Goal: Check status: Check status

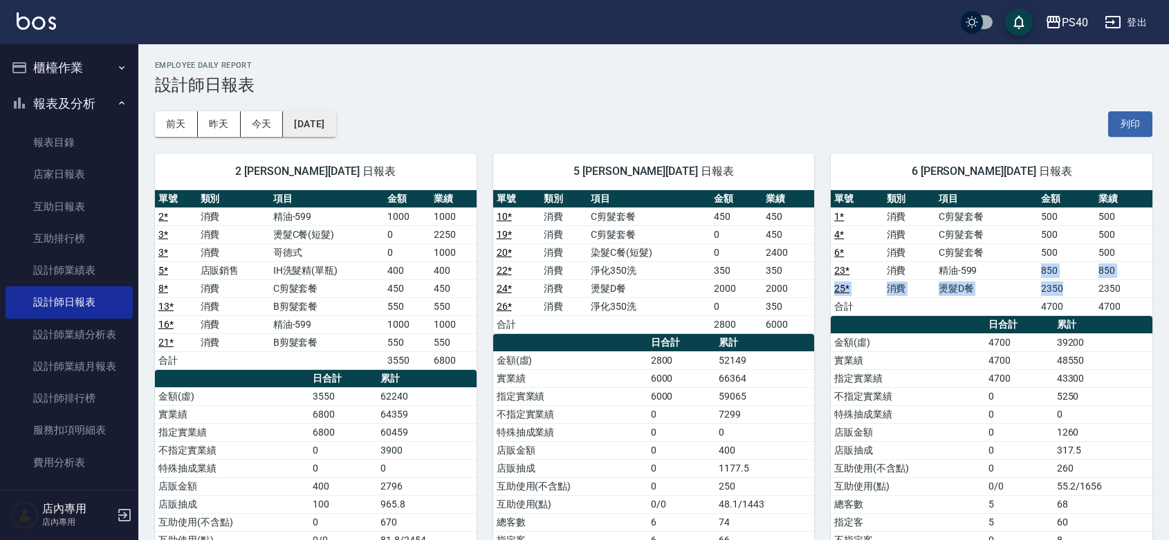
click at [331, 122] on button "[DATE]" at bounding box center [309, 124] width 53 height 26
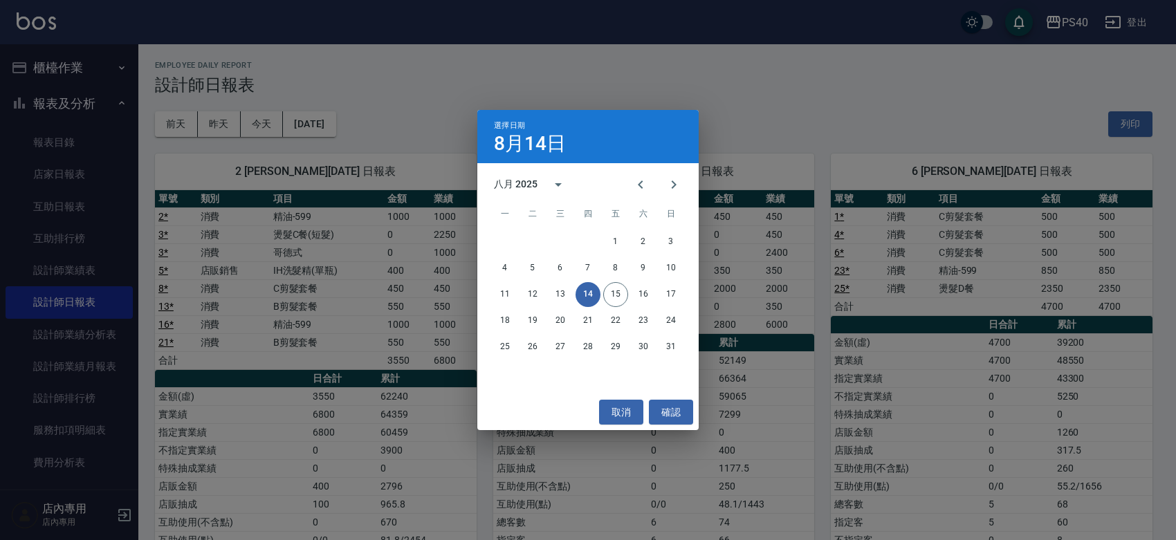
click at [516, 178] on div "八月 2025" at bounding box center [516, 184] width 44 height 15
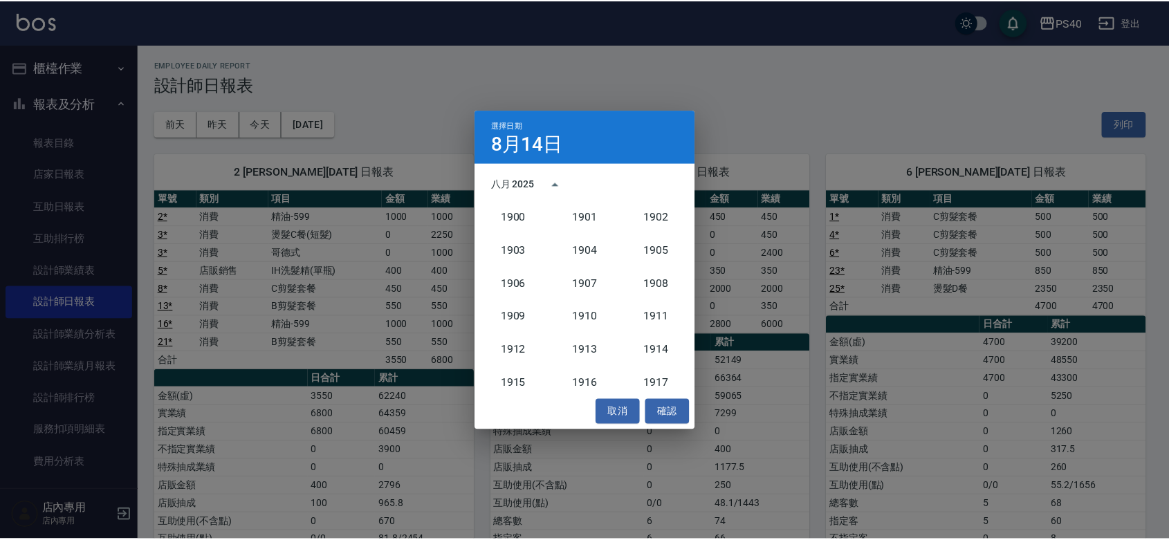
scroll to position [1280, 0]
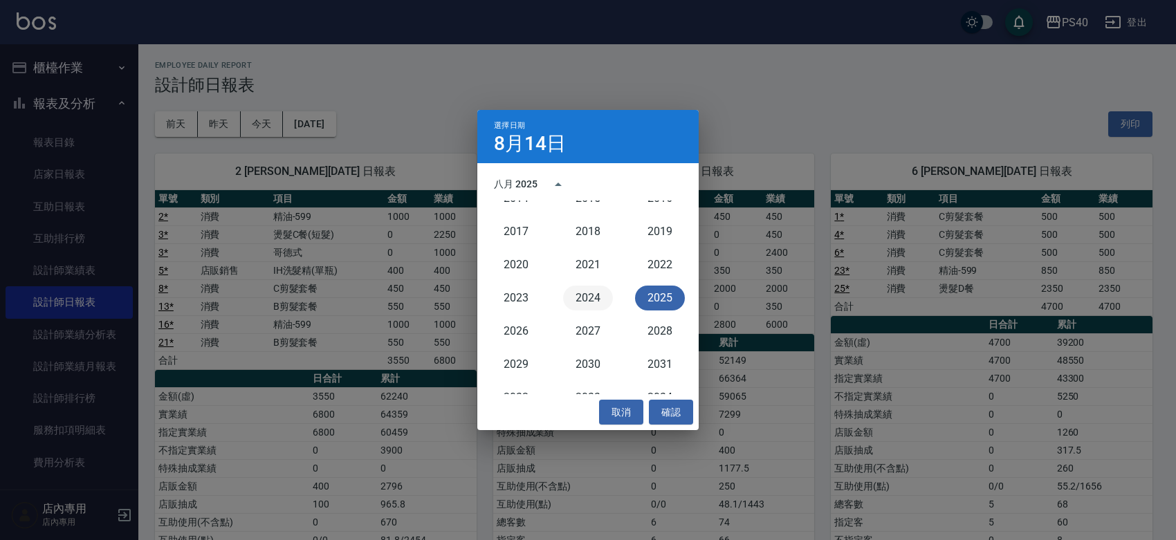
click at [586, 302] on button "2024" at bounding box center [588, 298] width 50 height 25
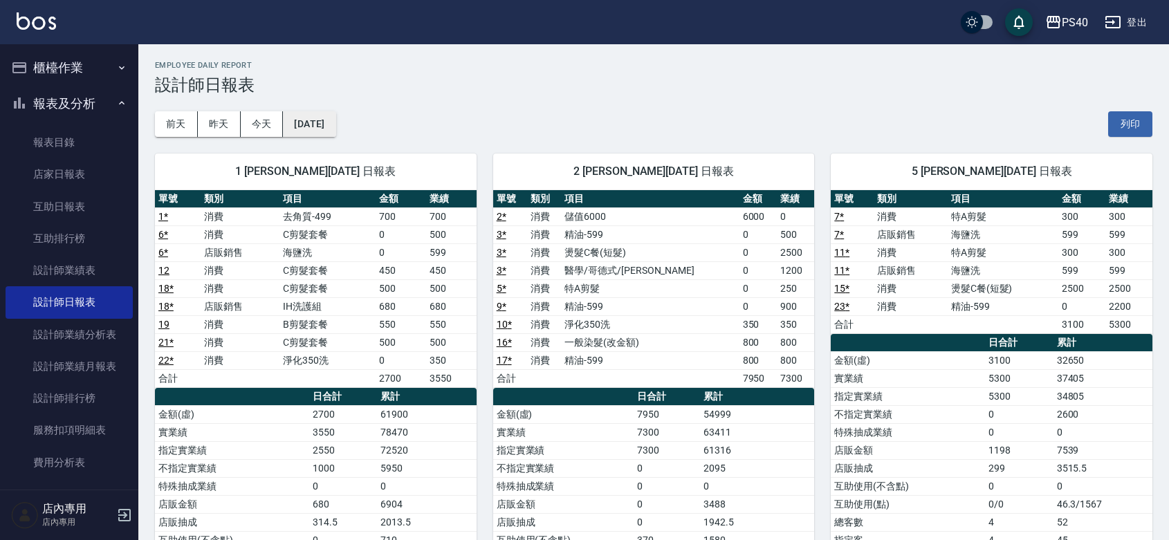
drag, startPoint x: 357, startPoint y: 123, endPoint x: 335, endPoint y: 126, distance: 21.6
click at [354, 124] on div "[DATE] [DATE] [DATE] [DATE] 列印" at bounding box center [653, 124] width 997 height 59
click at [335, 126] on button "[DATE]" at bounding box center [309, 124] width 53 height 26
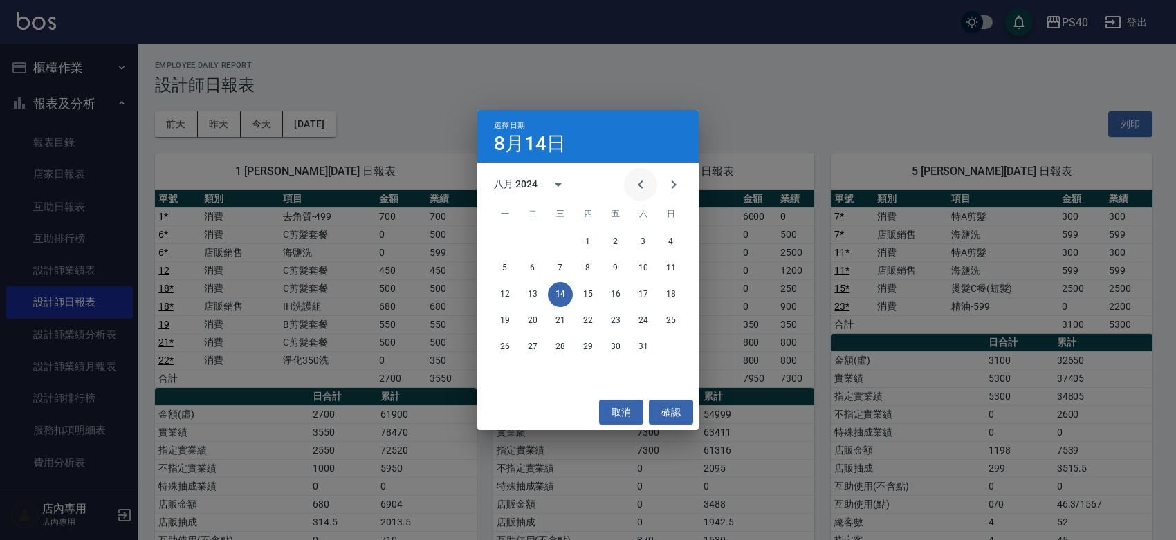
click at [635, 185] on icon "Previous month" at bounding box center [640, 184] width 17 height 17
click at [564, 350] on button "31" at bounding box center [560, 347] width 25 height 25
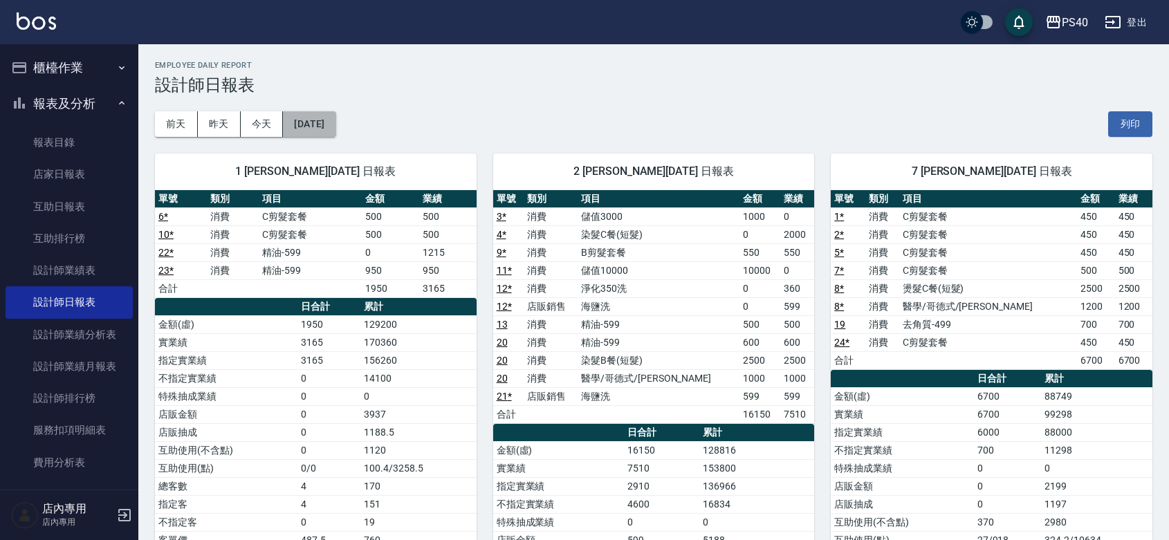
click at [306, 130] on button "[DATE]" at bounding box center [309, 124] width 53 height 26
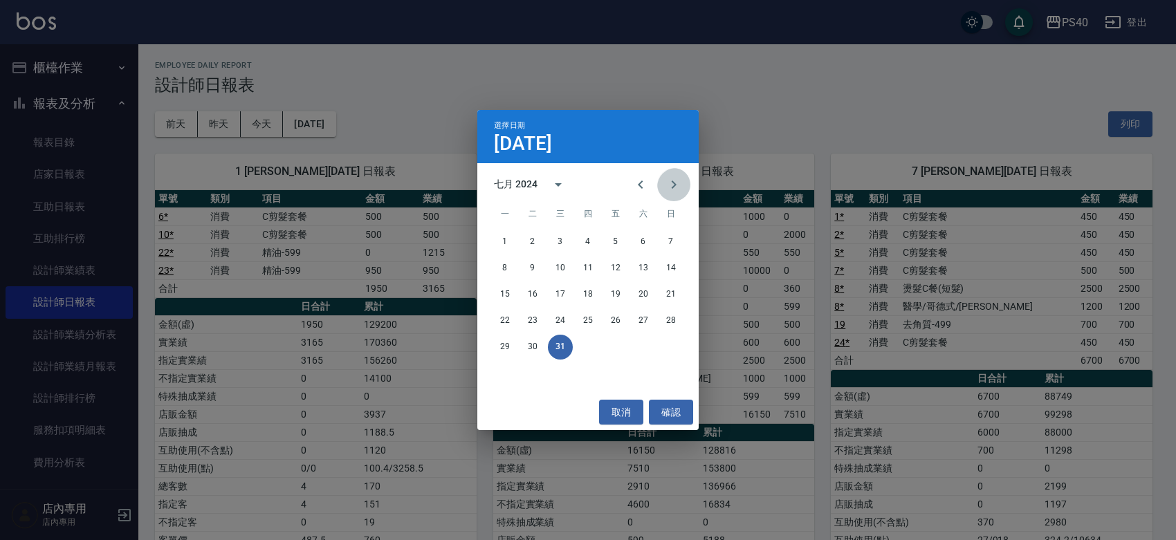
click at [666, 192] on icon "Next month" at bounding box center [673, 184] width 17 height 17
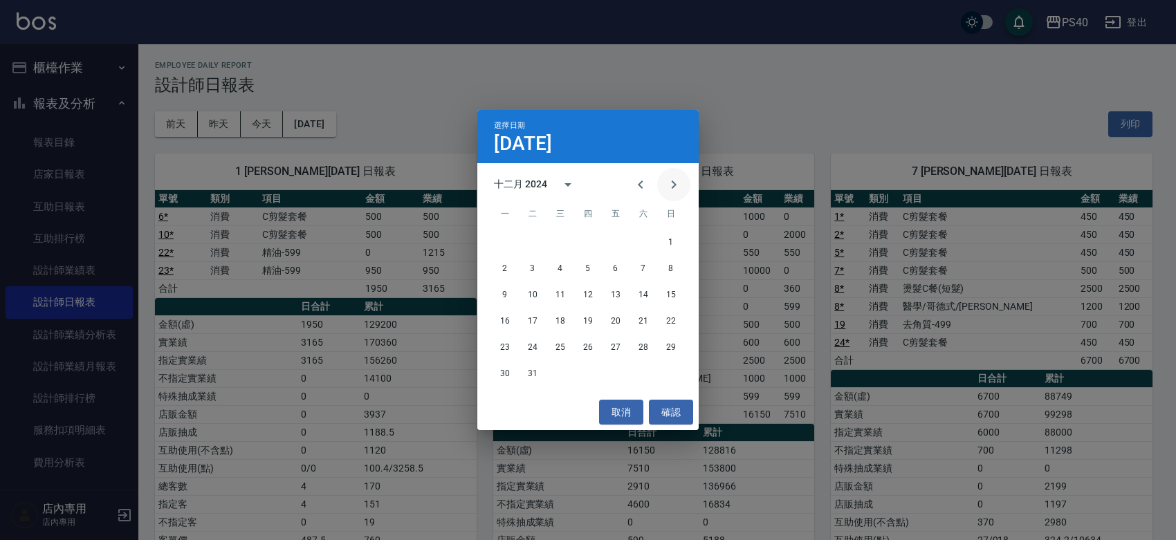
click at [666, 192] on icon "Next month" at bounding box center [673, 184] width 17 height 17
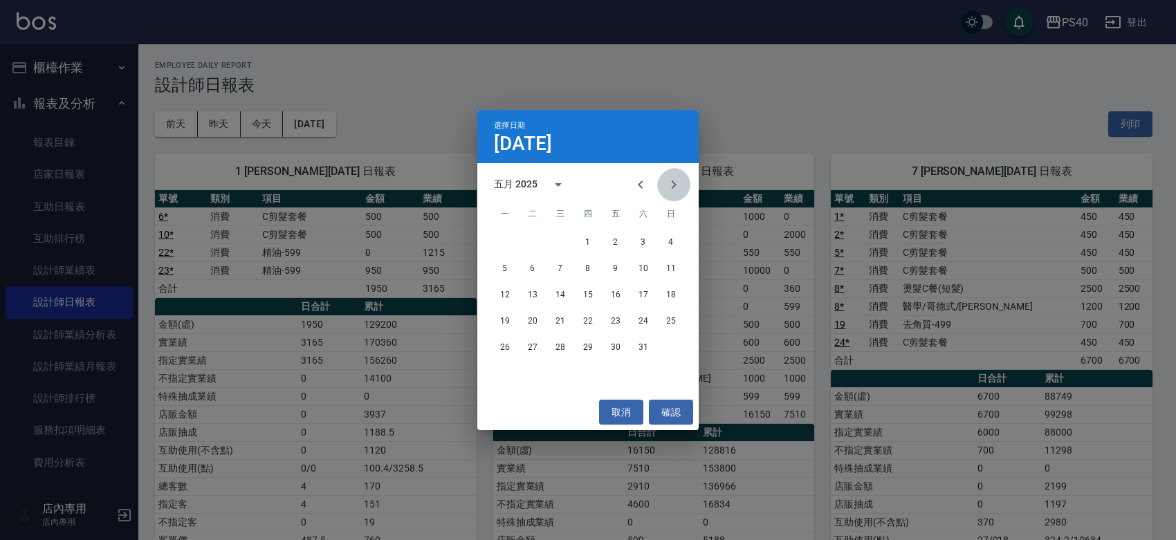
click at [666, 192] on icon "Next month" at bounding box center [673, 184] width 17 height 17
click at [666, 191] on icon "Next month" at bounding box center [673, 184] width 17 height 17
click at [637, 185] on icon "Previous month" at bounding box center [640, 184] width 17 height 17
click at [591, 346] on button "31" at bounding box center [587, 347] width 25 height 25
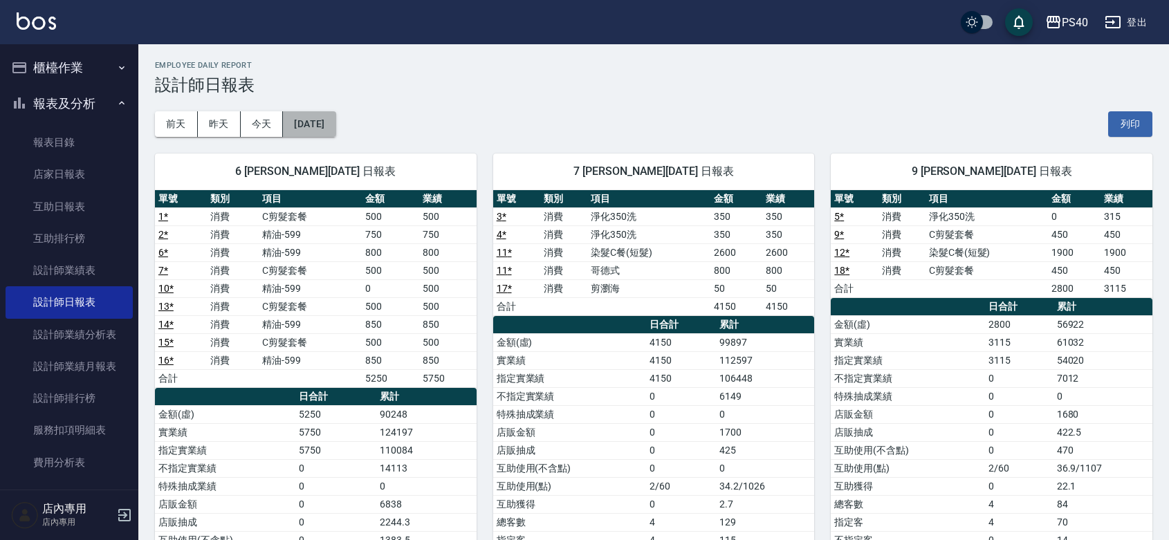
click at [335, 122] on button "[DATE]" at bounding box center [309, 124] width 53 height 26
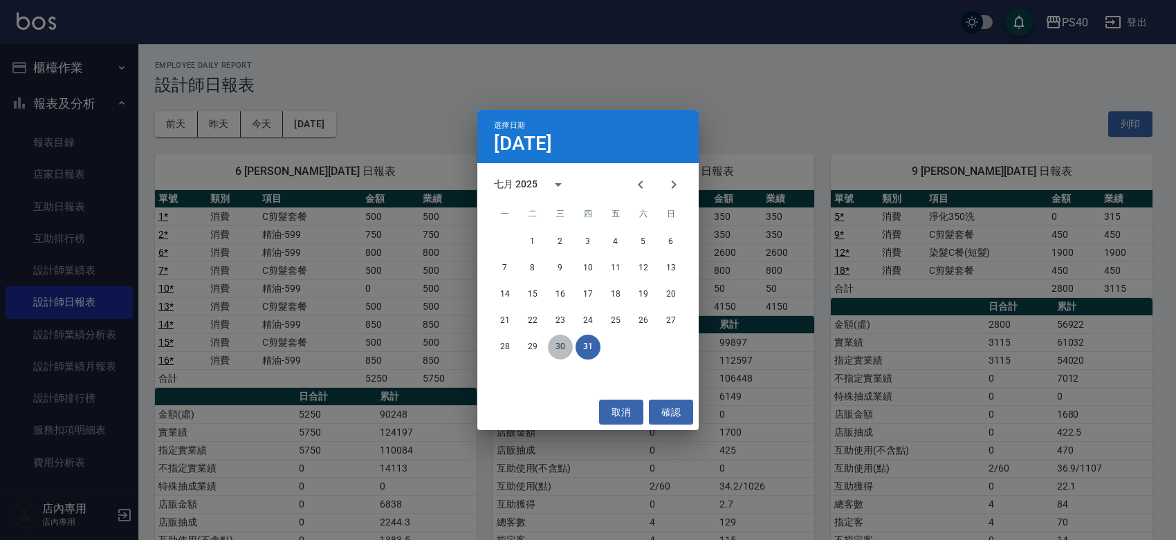
click at [560, 346] on button "30" at bounding box center [560, 347] width 25 height 25
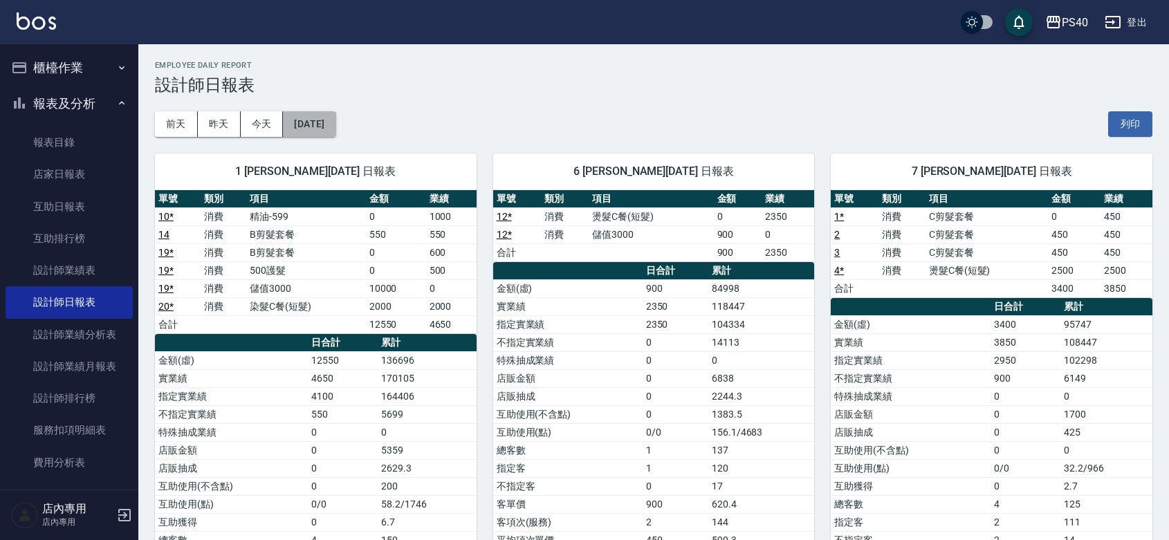
click at [331, 126] on button "[DATE]" at bounding box center [309, 124] width 53 height 26
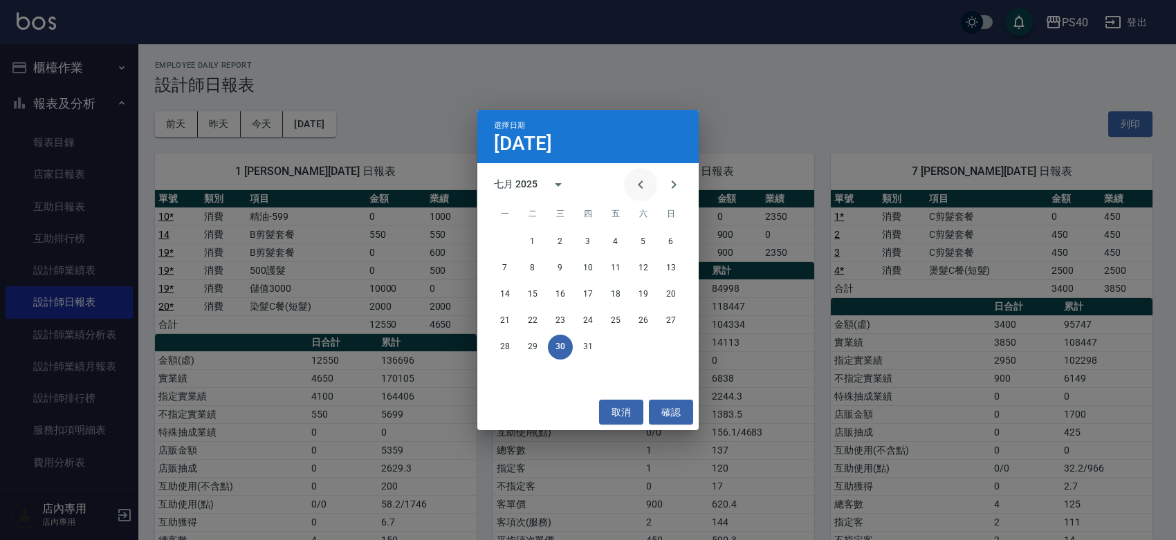
click at [640, 187] on icon "Previous month" at bounding box center [640, 184] width 17 height 17
click at [638, 182] on icon "Previous month" at bounding box center [640, 185] width 5 height 8
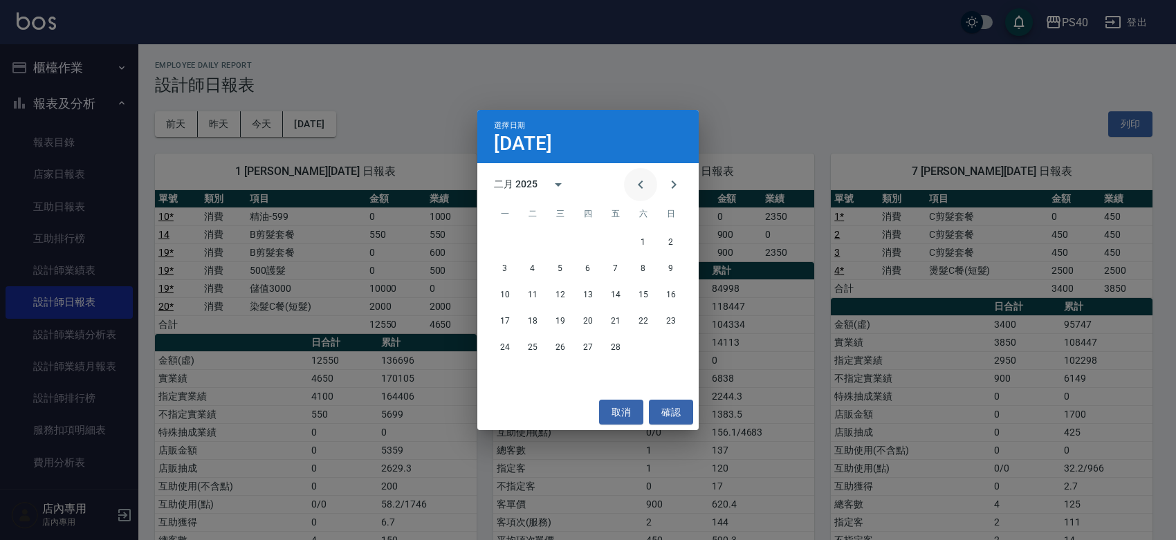
click at [638, 182] on icon "Previous month" at bounding box center [640, 185] width 5 height 8
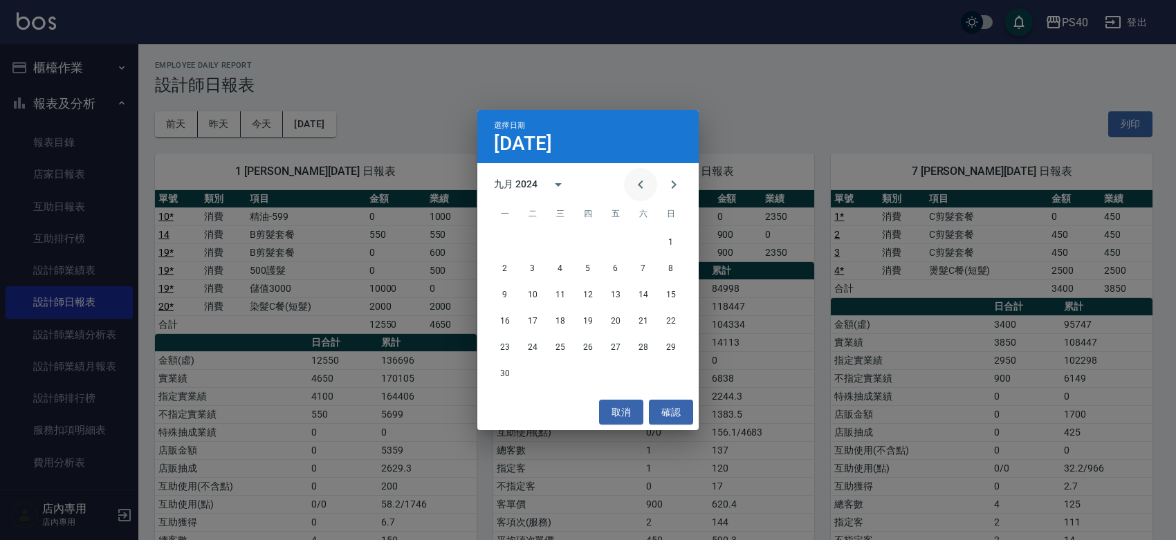
click at [638, 182] on icon "Previous month" at bounding box center [640, 185] width 5 height 8
click at [561, 347] on button "31" at bounding box center [560, 347] width 25 height 25
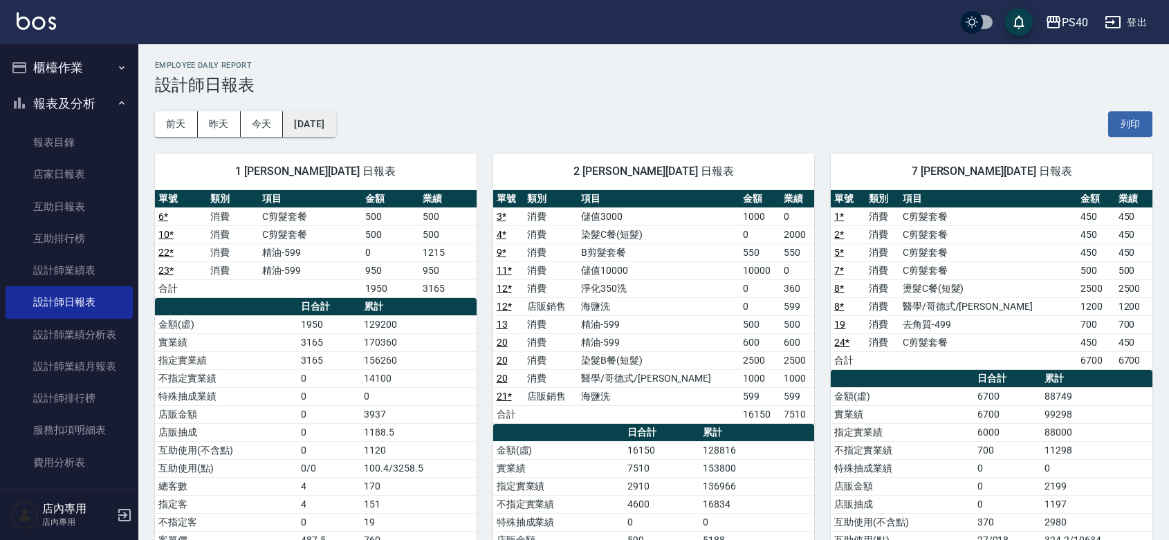
click at [323, 124] on button "[DATE]" at bounding box center [309, 124] width 53 height 26
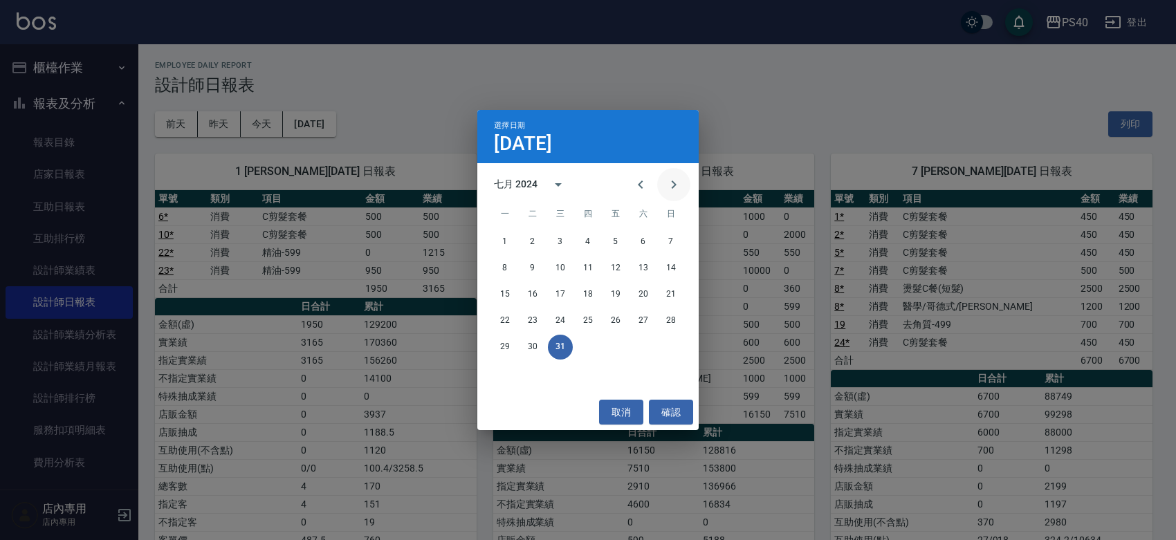
click at [665, 185] on icon "Next month" at bounding box center [673, 184] width 17 height 17
click at [665, 187] on icon "Next month" at bounding box center [673, 184] width 17 height 17
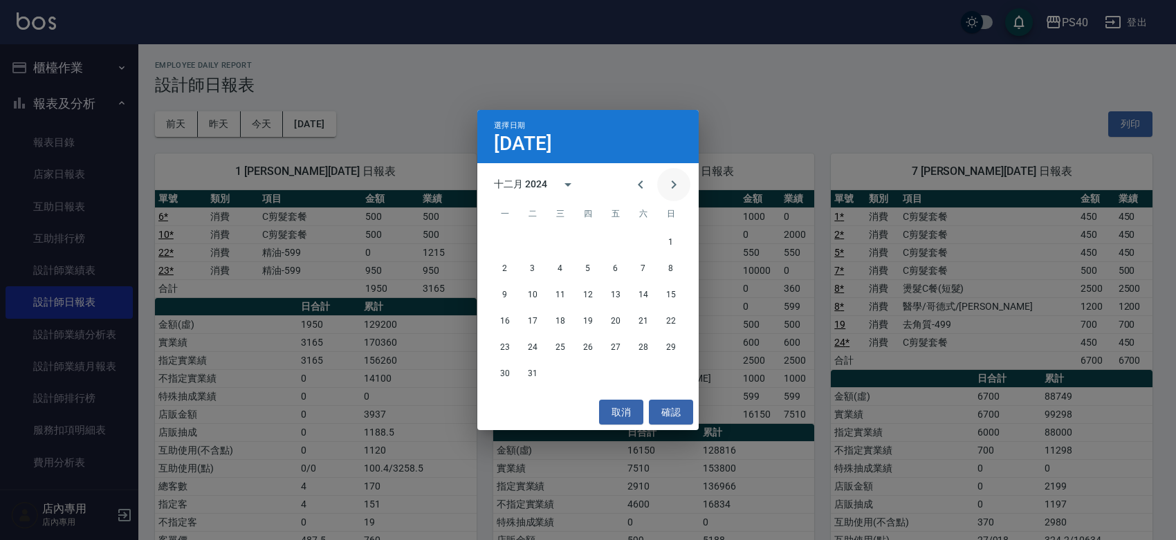
click at [665, 187] on icon "Next month" at bounding box center [673, 184] width 17 height 17
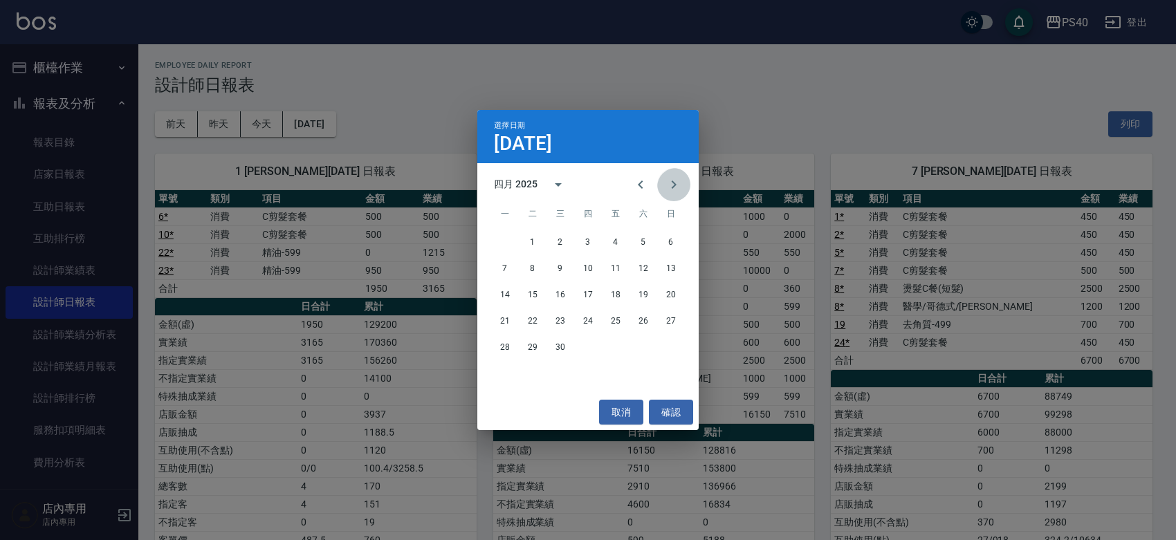
click at [665, 187] on icon "Next month" at bounding box center [673, 184] width 17 height 17
click at [591, 351] on button "31" at bounding box center [587, 347] width 25 height 25
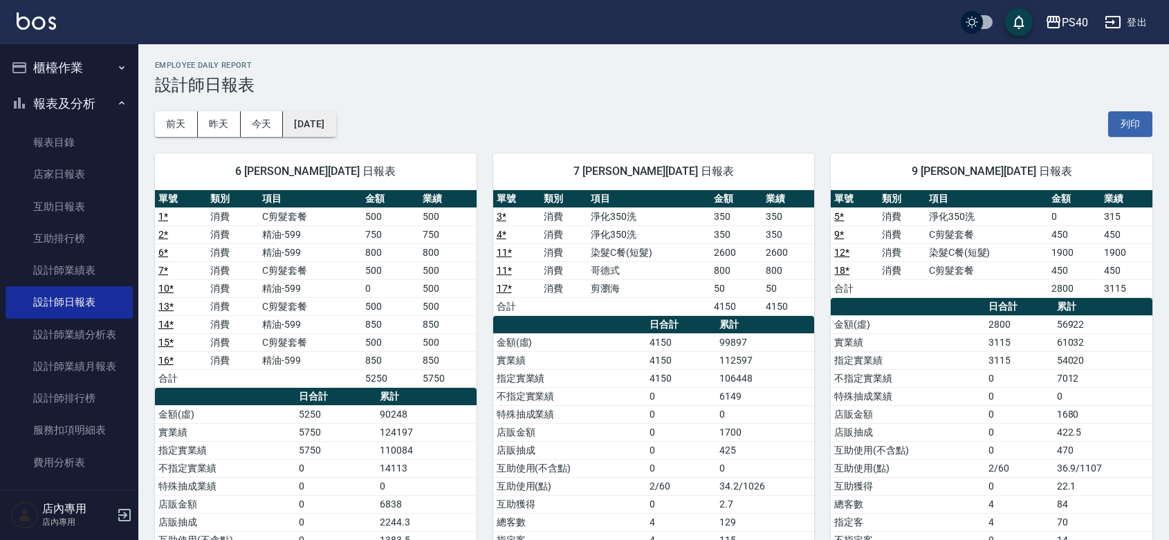
click at [335, 132] on button "[DATE]" at bounding box center [309, 124] width 53 height 26
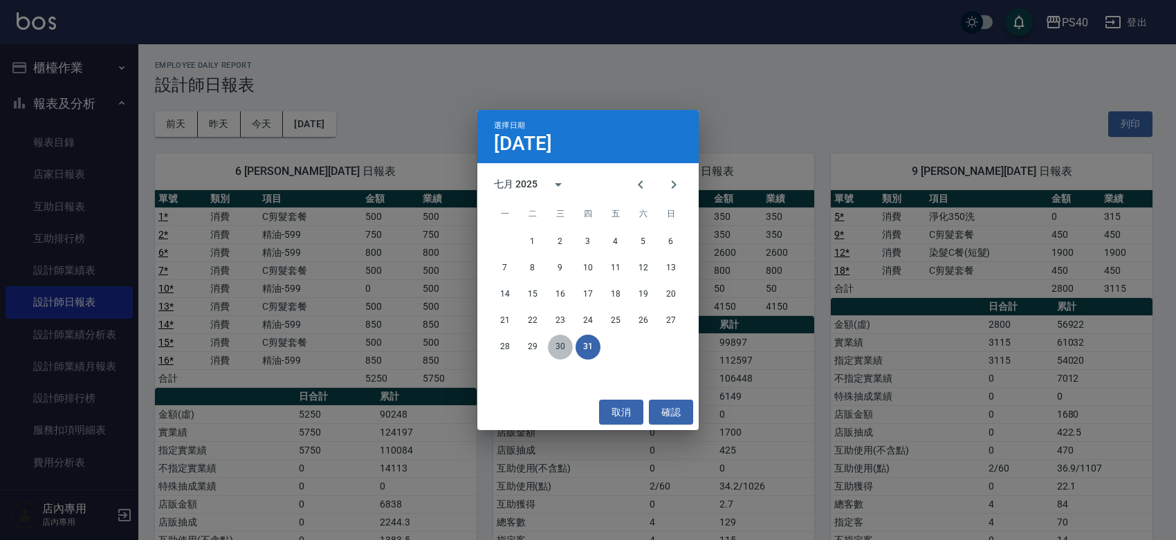
click at [561, 348] on button "30" at bounding box center [560, 347] width 25 height 25
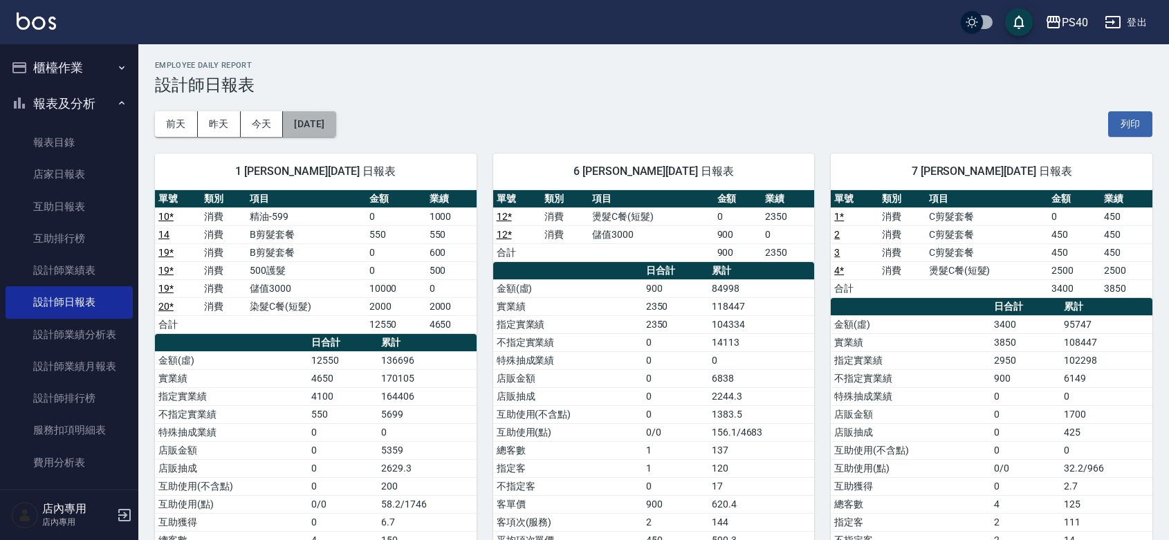
click at [333, 123] on button "[DATE]" at bounding box center [309, 124] width 53 height 26
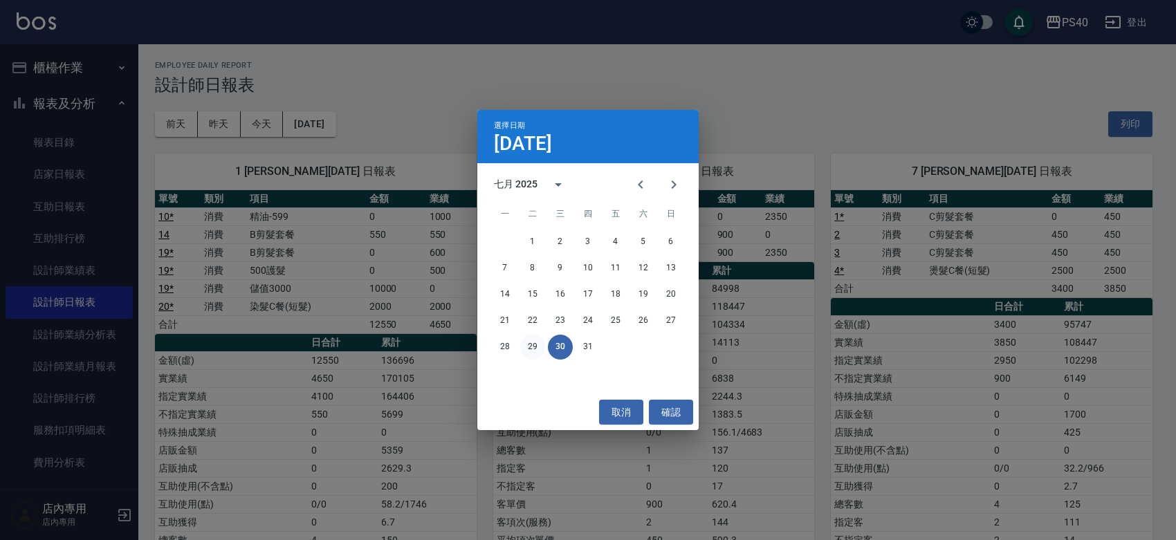
click at [533, 346] on button "29" at bounding box center [532, 347] width 25 height 25
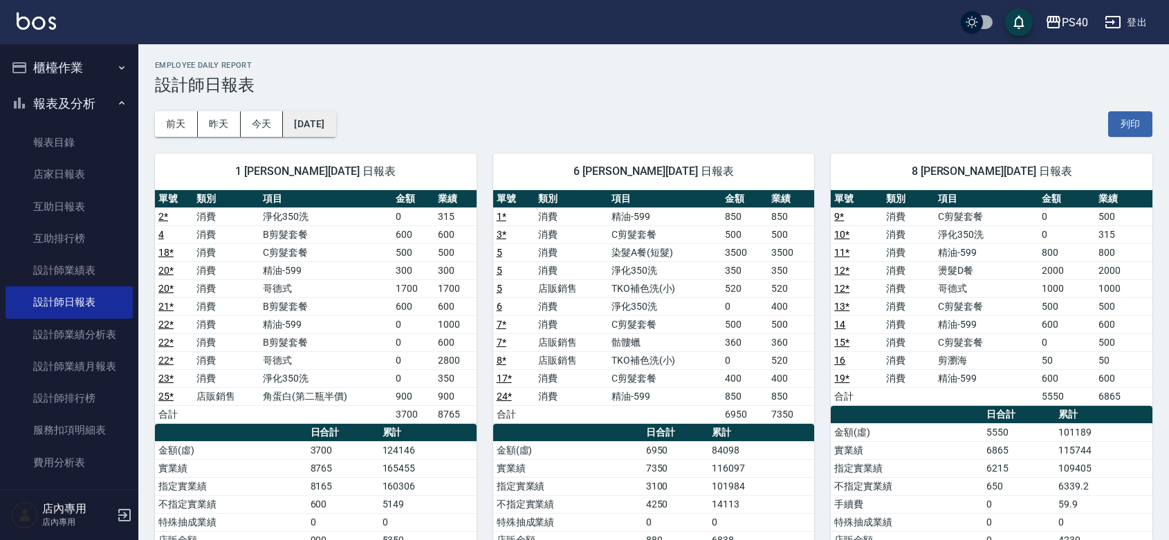
click at [335, 122] on button "[DATE]" at bounding box center [309, 124] width 53 height 26
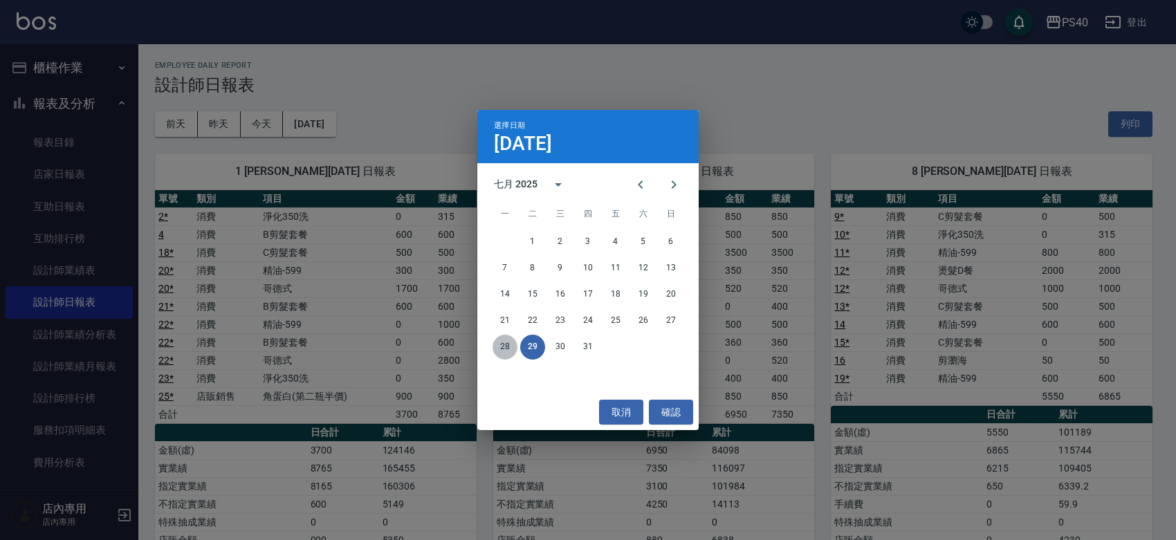
click at [513, 353] on button "28" at bounding box center [504, 347] width 25 height 25
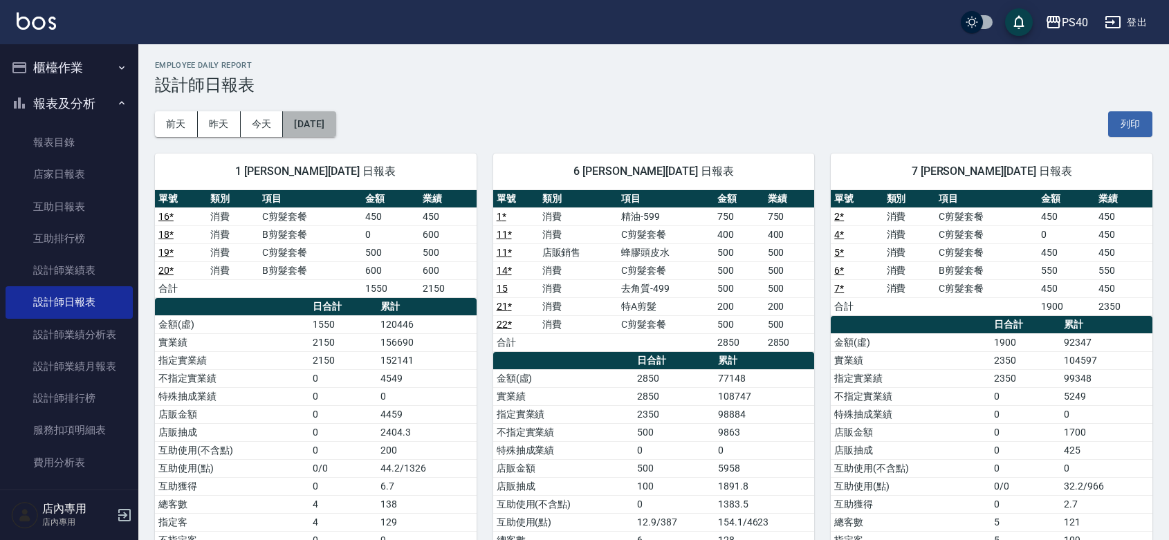
click at [333, 125] on button "[DATE]" at bounding box center [309, 124] width 53 height 26
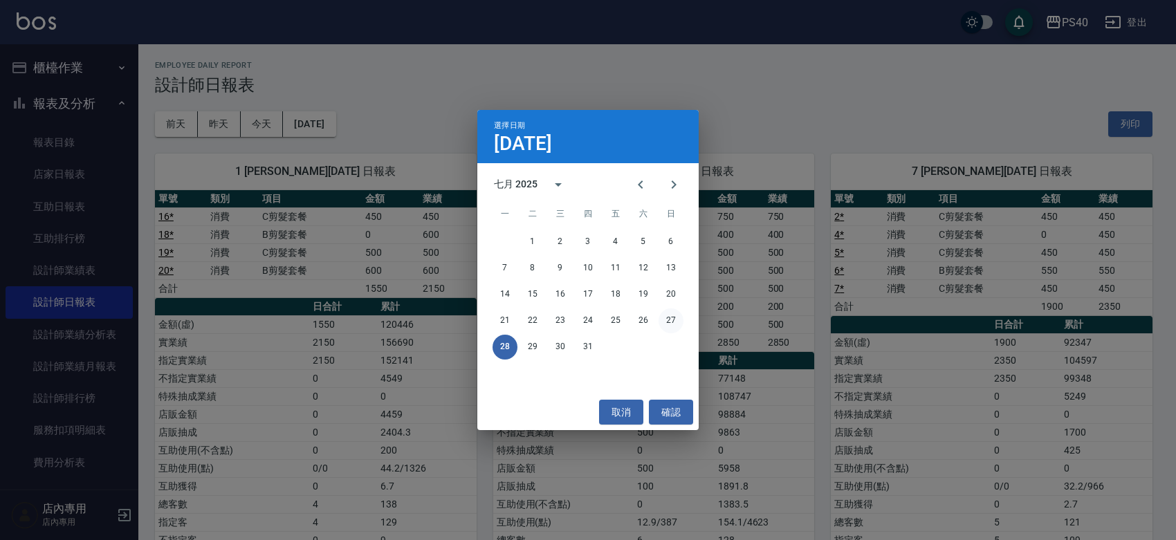
click at [669, 318] on button "27" at bounding box center [670, 320] width 25 height 25
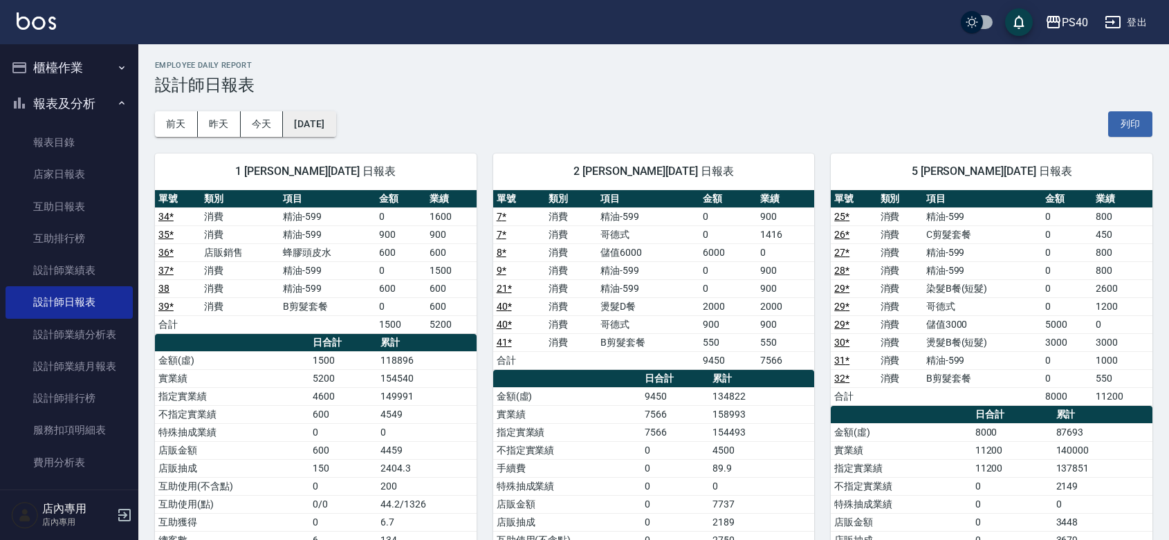
click at [306, 115] on button "[DATE]" at bounding box center [309, 124] width 53 height 26
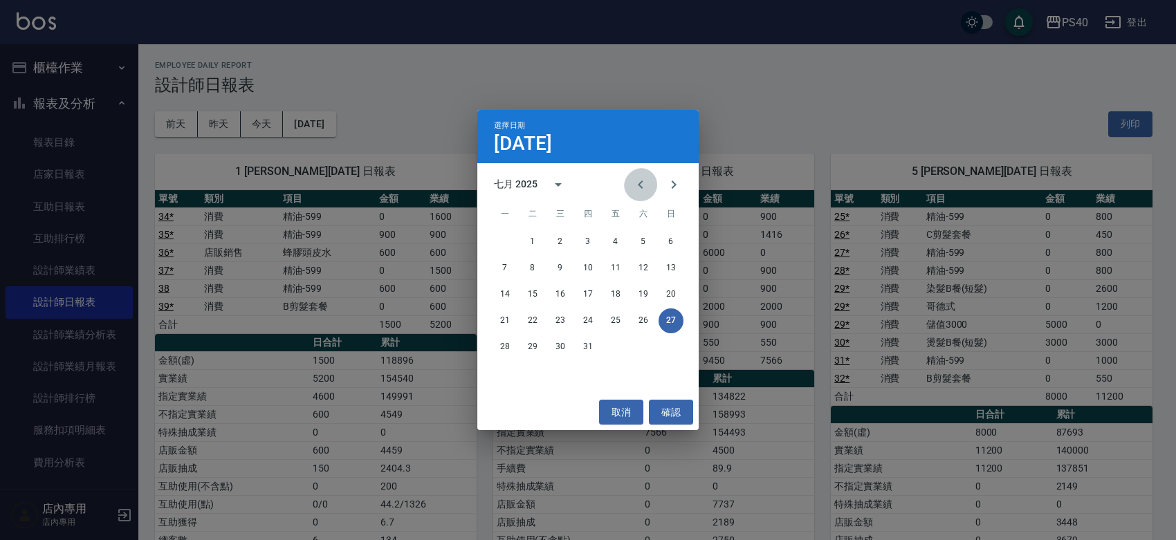
click at [633, 189] on icon "Previous month" at bounding box center [640, 184] width 17 height 17
click at [632, 189] on icon "Previous month" at bounding box center [640, 184] width 17 height 17
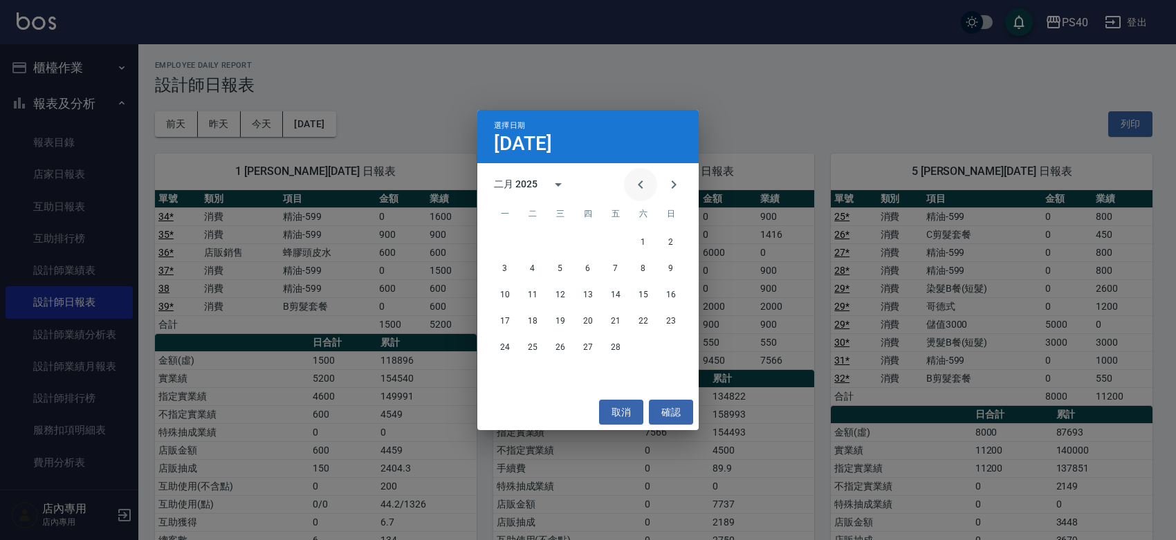
click at [632, 189] on icon "Previous month" at bounding box center [640, 184] width 17 height 17
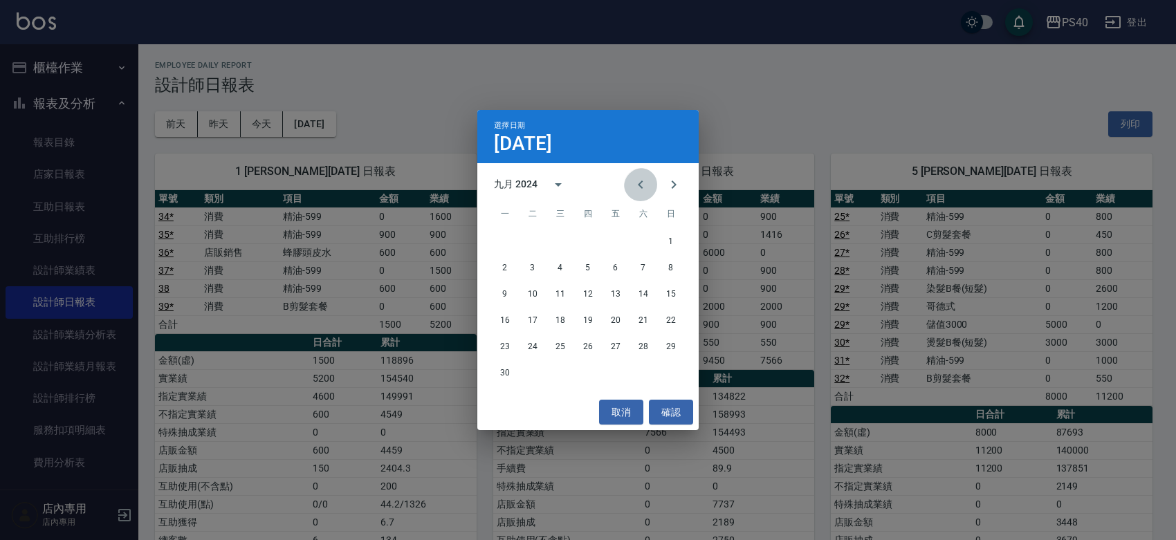
click at [632, 189] on icon "Previous month" at bounding box center [640, 184] width 17 height 17
click at [567, 353] on button "31" at bounding box center [560, 347] width 25 height 25
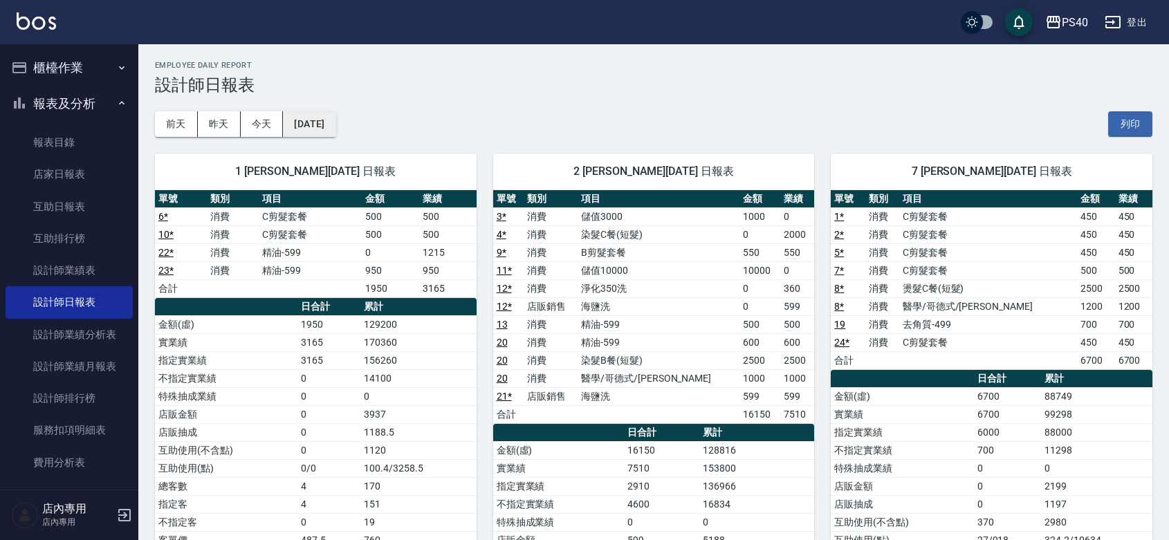
click at [335, 131] on button "[DATE]" at bounding box center [309, 124] width 53 height 26
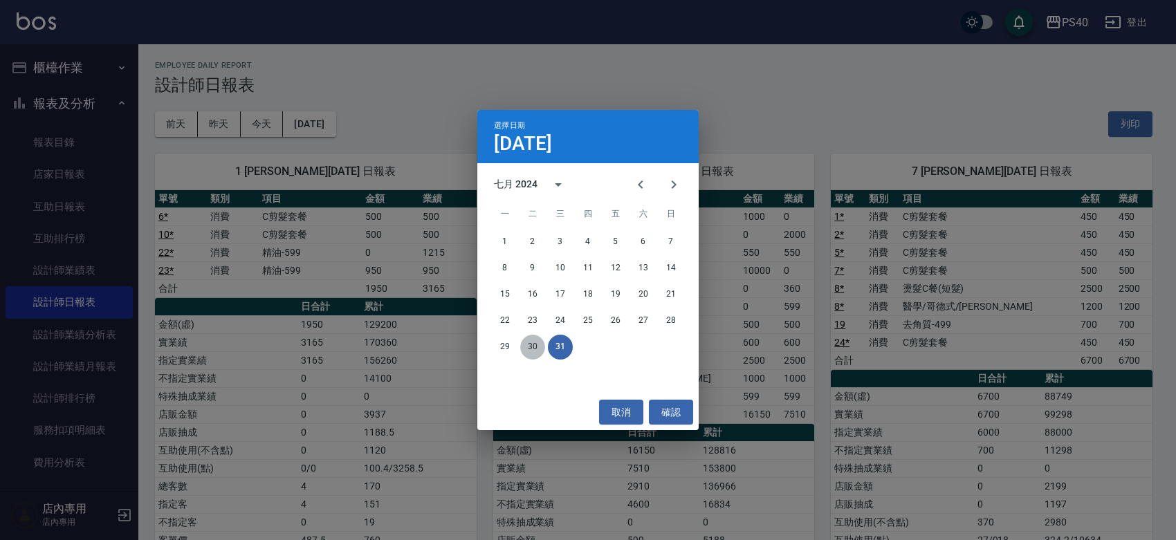
click at [533, 354] on button "30" at bounding box center [532, 347] width 25 height 25
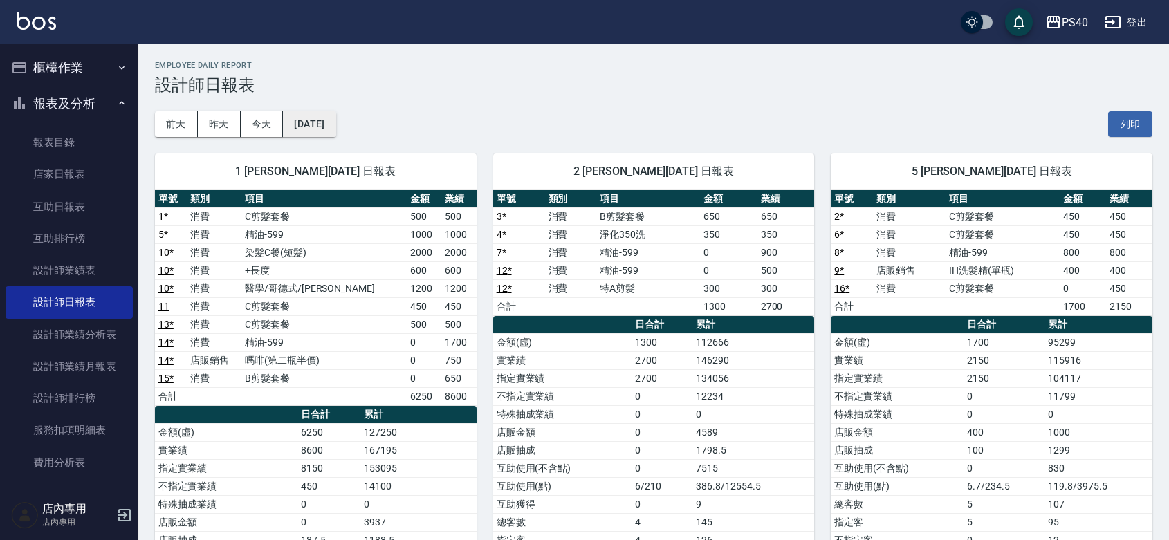
click at [311, 119] on button "[DATE]" at bounding box center [309, 124] width 53 height 26
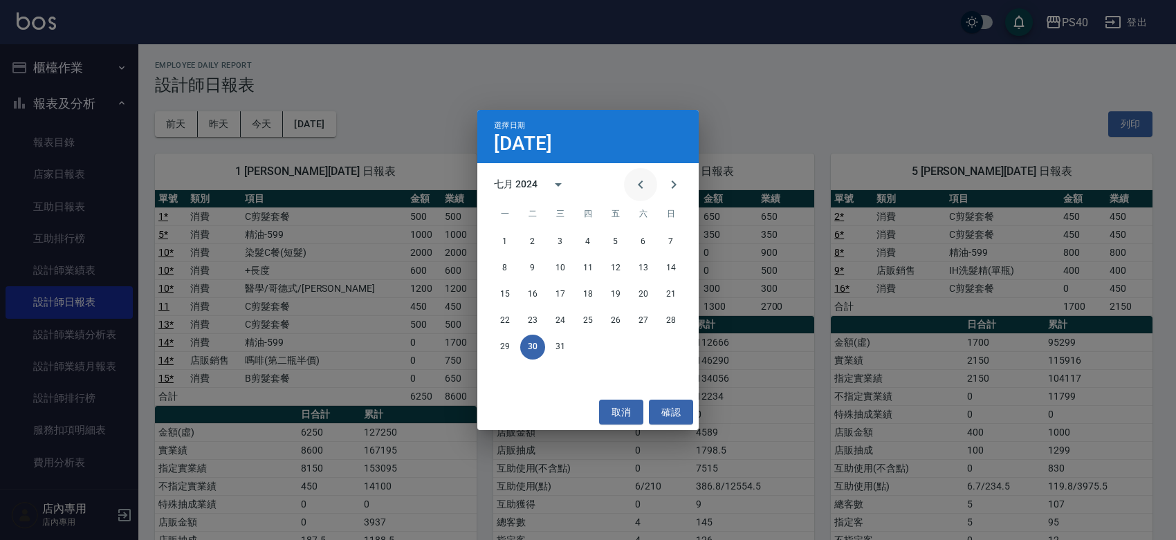
click at [634, 185] on icon "Previous month" at bounding box center [640, 184] width 17 height 17
click at [674, 178] on icon "Next month" at bounding box center [673, 184] width 17 height 17
click at [674, 180] on icon "Next month" at bounding box center [673, 184] width 17 height 17
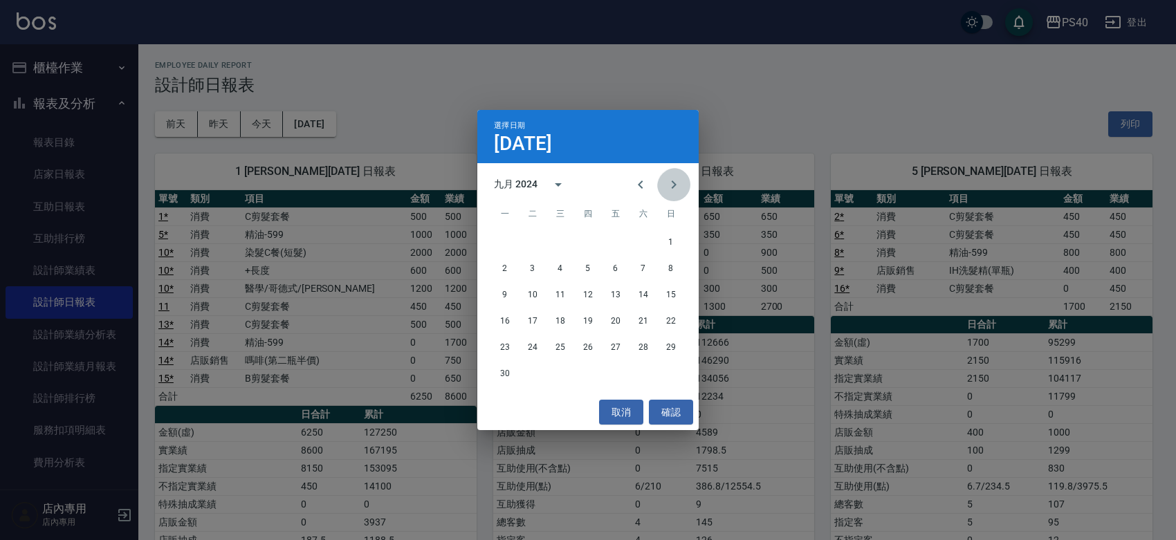
click at [674, 180] on icon "Next month" at bounding box center [673, 184] width 17 height 17
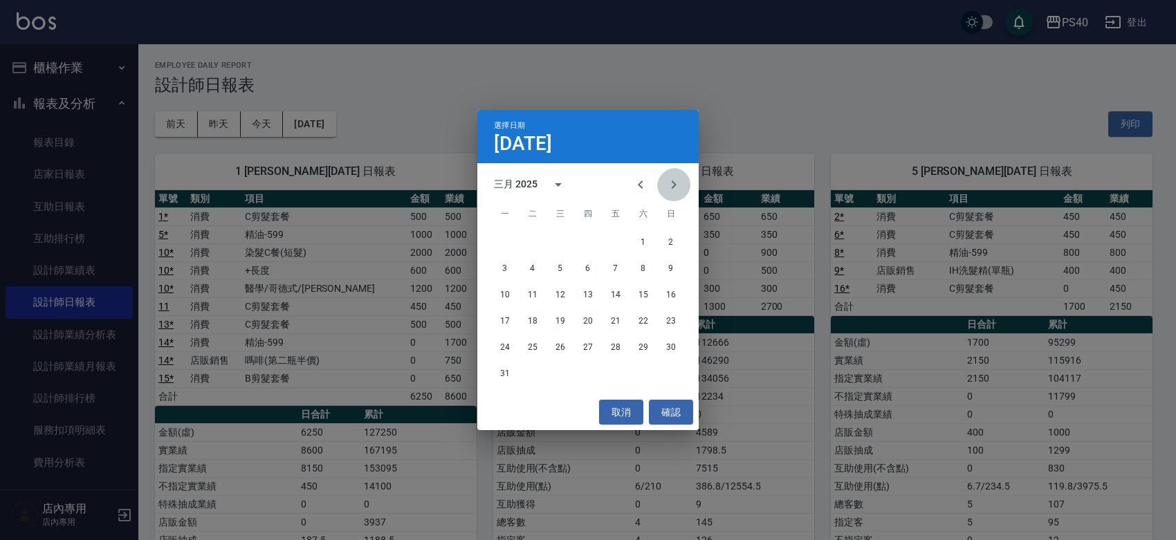
click at [674, 180] on icon "Next month" at bounding box center [673, 184] width 17 height 17
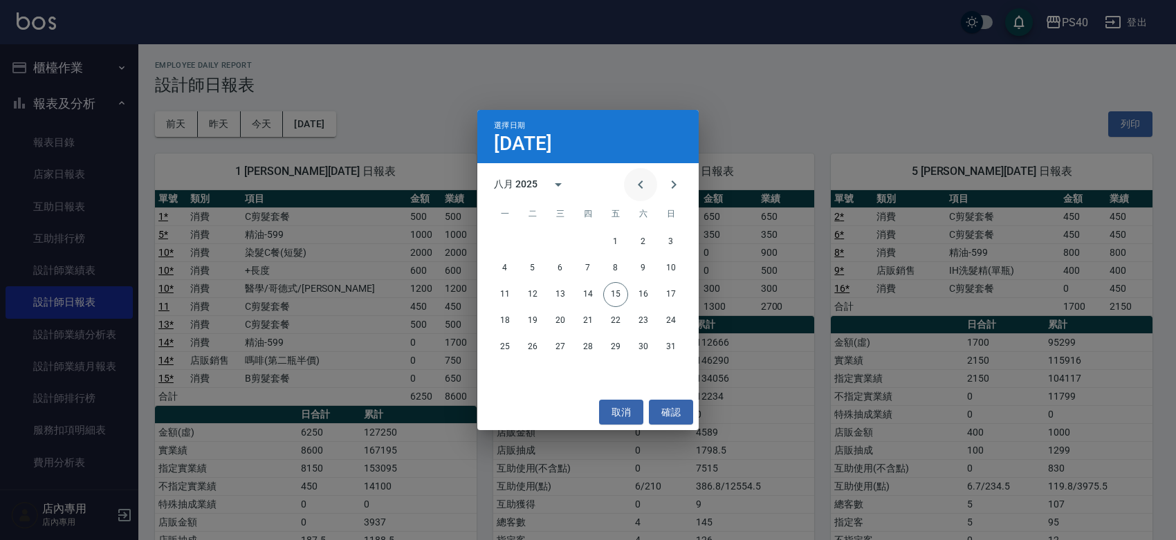
click at [636, 182] on icon "Previous month" at bounding box center [640, 184] width 17 height 17
click at [590, 347] on button "31" at bounding box center [587, 347] width 25 height 25
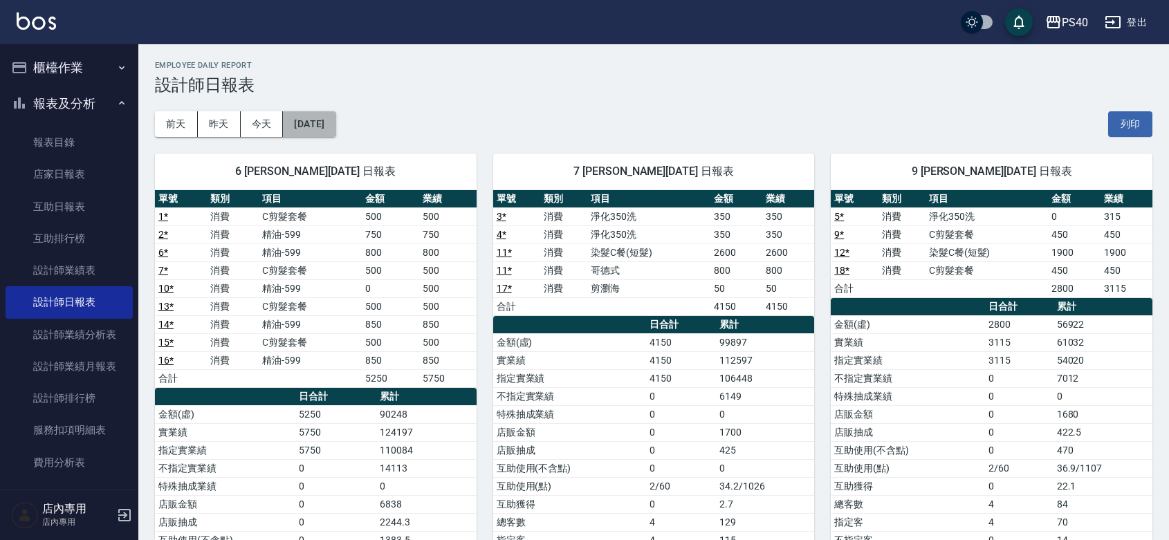
click at [332, 131] on button "[DATE]" at bounding box center [309, 124] width 53 height 26
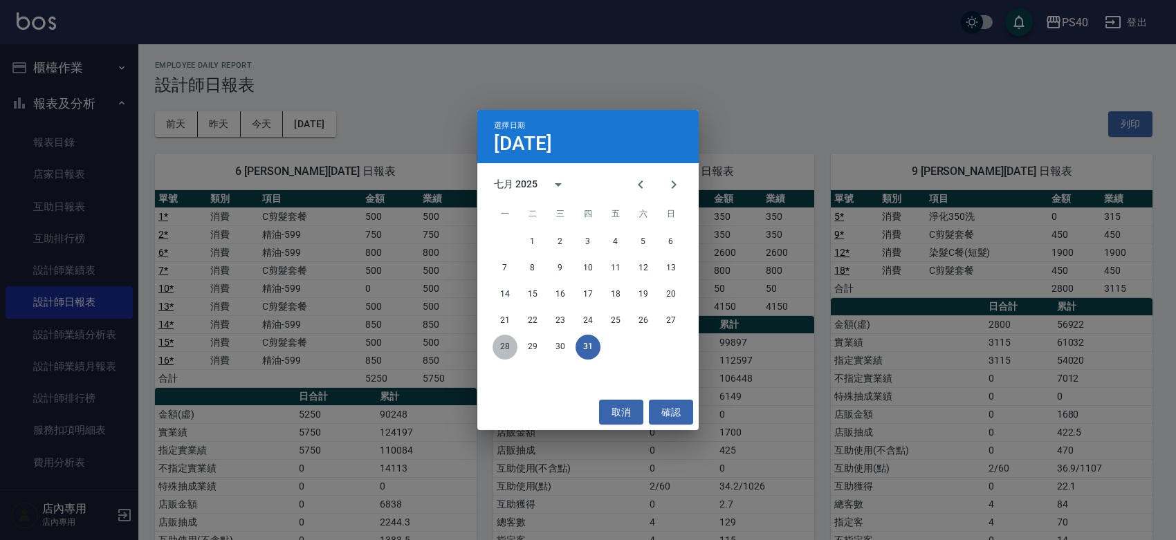
click at [512, 347] on button "28" at bounding box center [504, 347] width 25 height 25
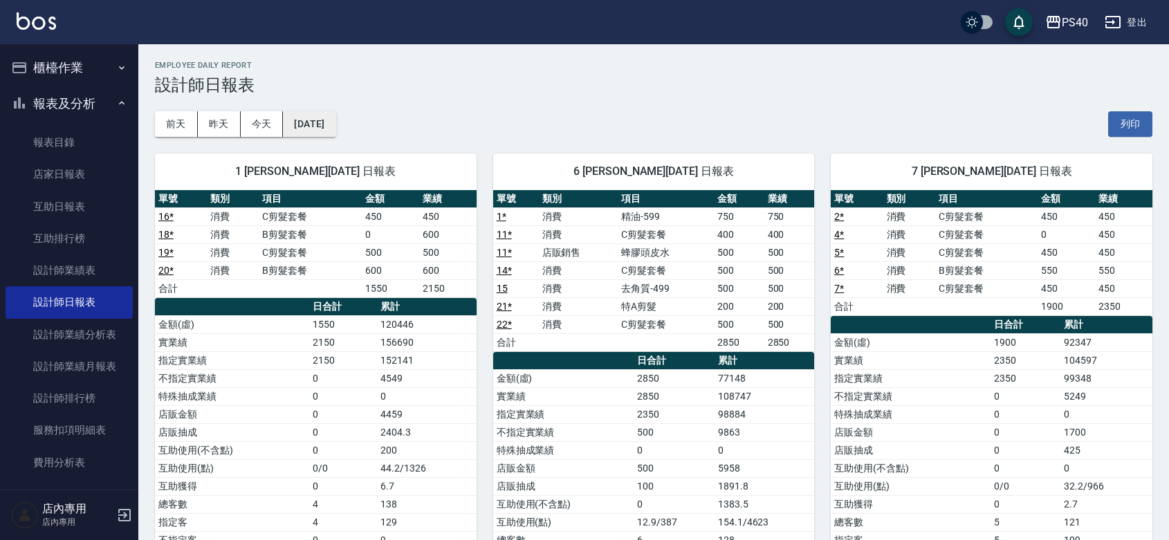
click at [332, 127] on button "[DATE]" at bounding box center [309, 124] width 53 height 26
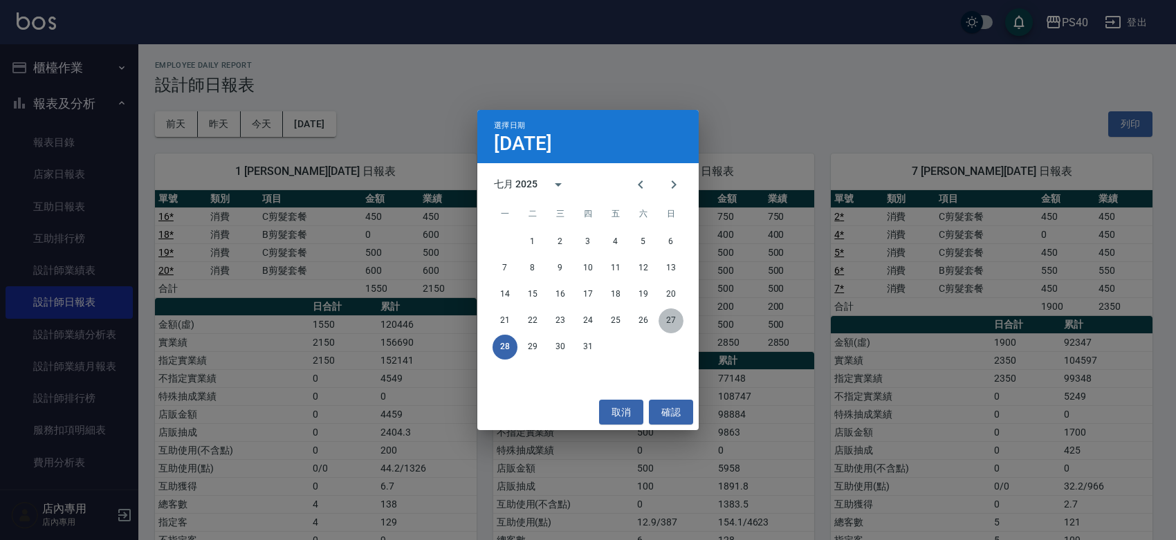
click at [669, 315] on button "27" at bounding box center [670, 320] width 25 height 25
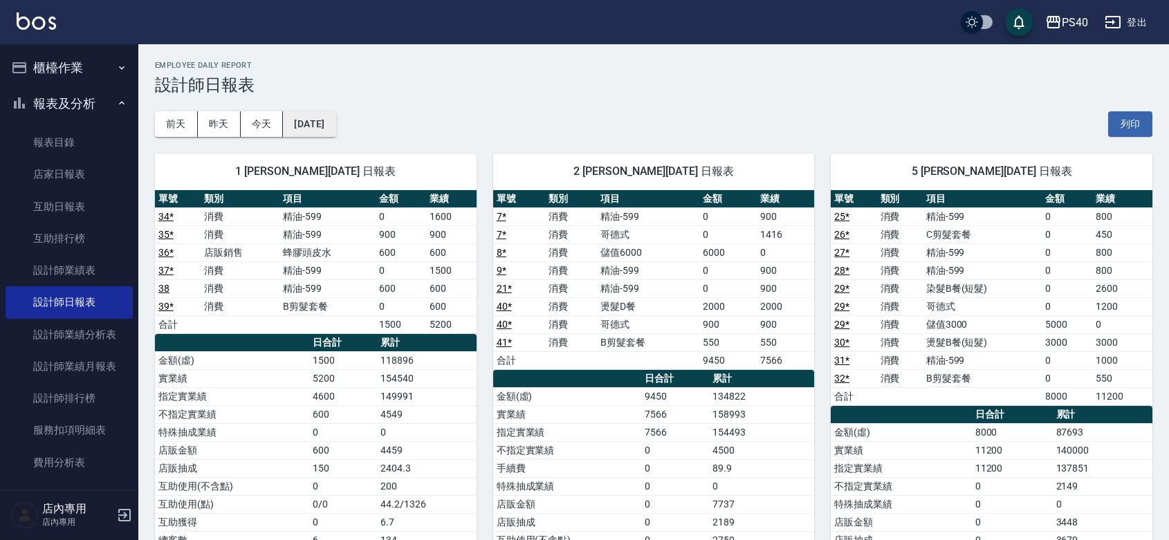
click at [317, 122] on button "[DATE]" at bounding box center [309, 124] width 53 height 26
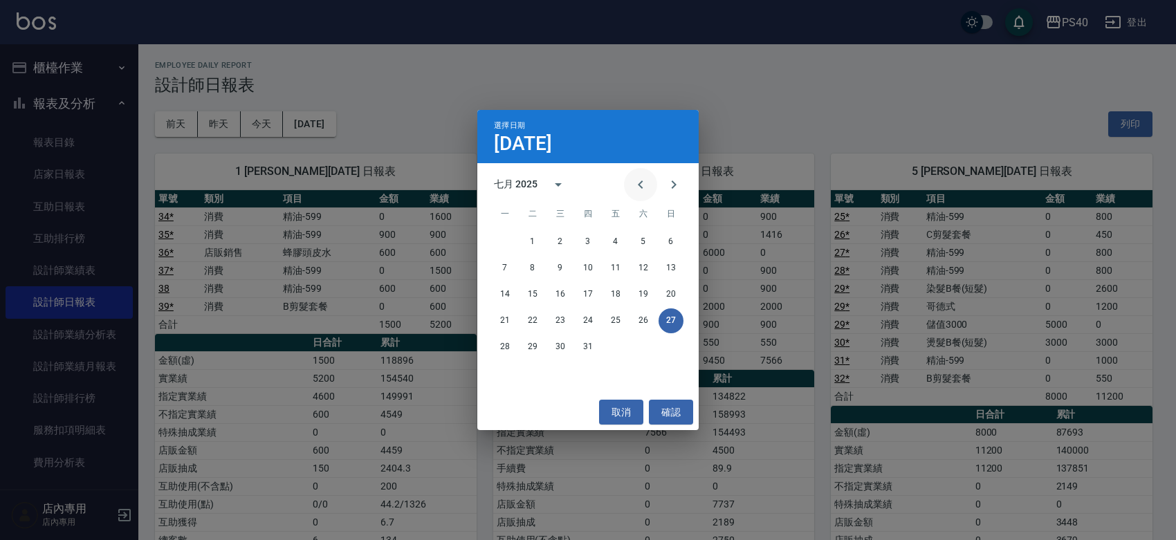
click at [632, 185] on icon "Previous month" at bounding box center [640, 184] width 17 height 17
click at [502, 378] on button "30" at bounding box center [504, 373] width 25 height 25
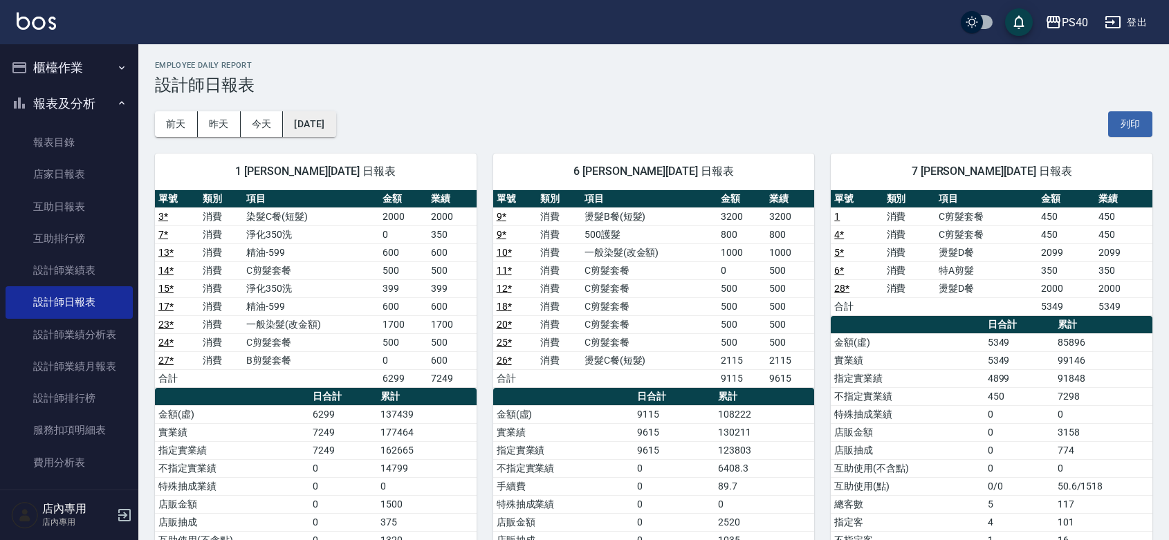
click at [335, 118] on button "[DATE]" at bounding box center [309, 124] width 53 height 26
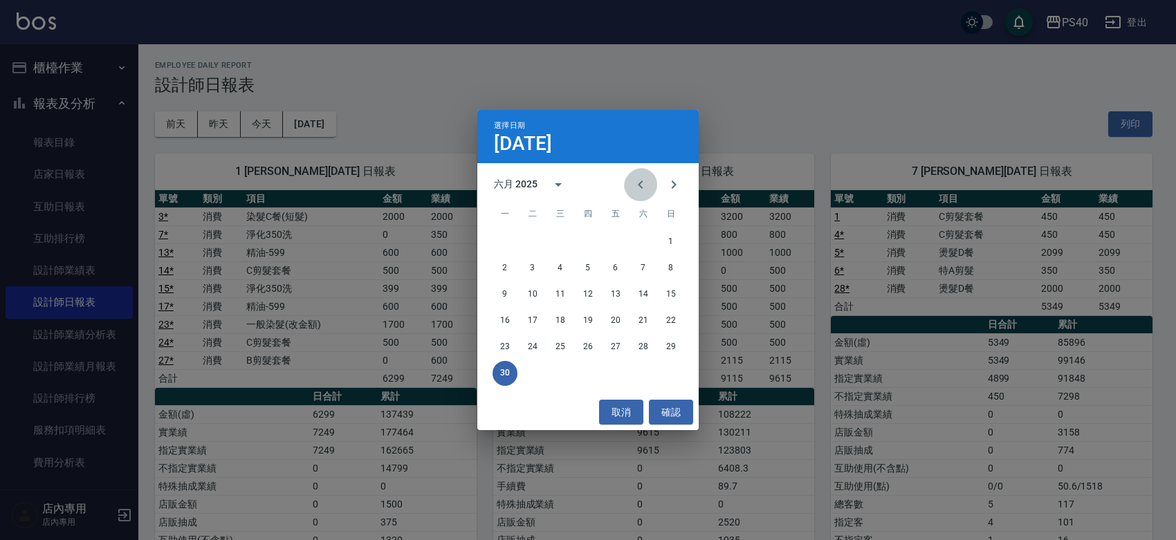
click at [632, 185] on icon "Previous month" at bounding box center [640, 184] width 17 height 17
click at [676, 184] on icon "Next month" at bounding box center [673, 184] width 17 height 17
click at [669, 184] on icon "Next month" at bounding box center [673, 184] width 17 height 17
click at [593, 339] on button "31" at bounding box center [587, 347] width 25 height 25
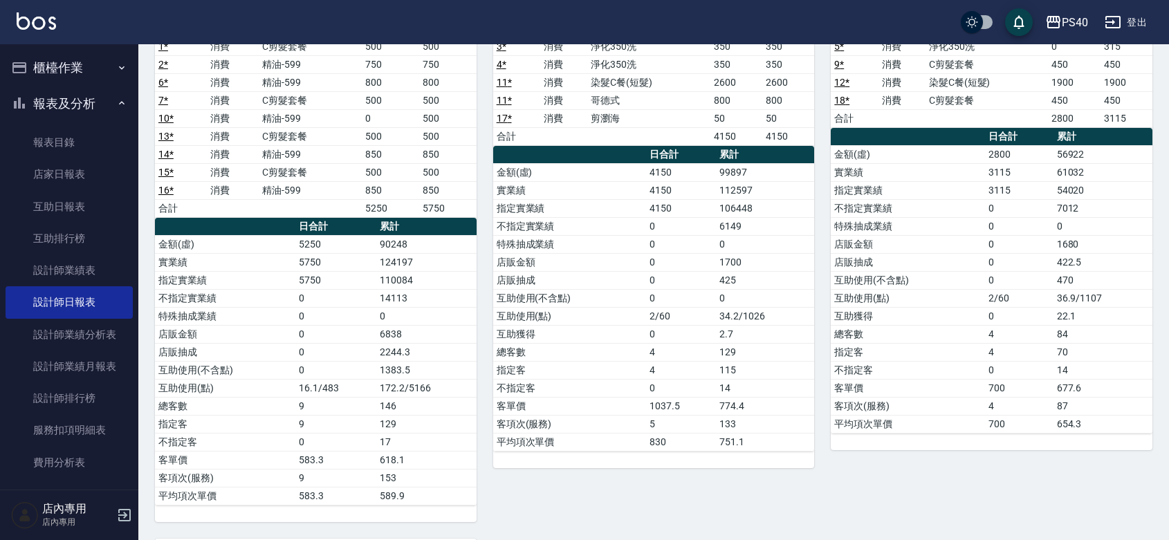
scroll to position [201, 0]
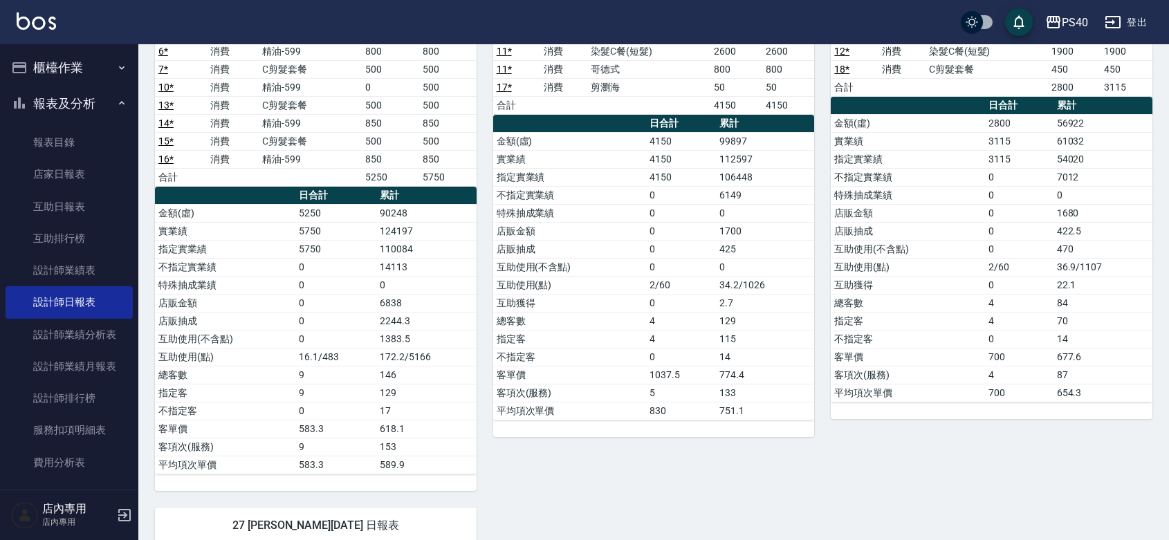
click at [411, 212] on td "90248" at bounding box center [426, 213] width 100 height 18
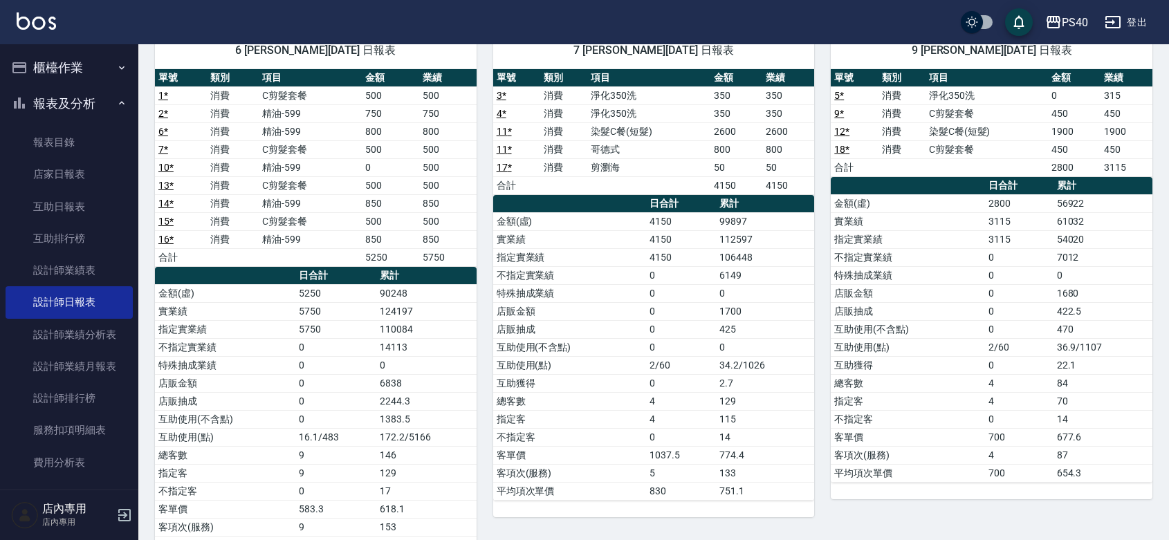
scroll to position [0, 0]
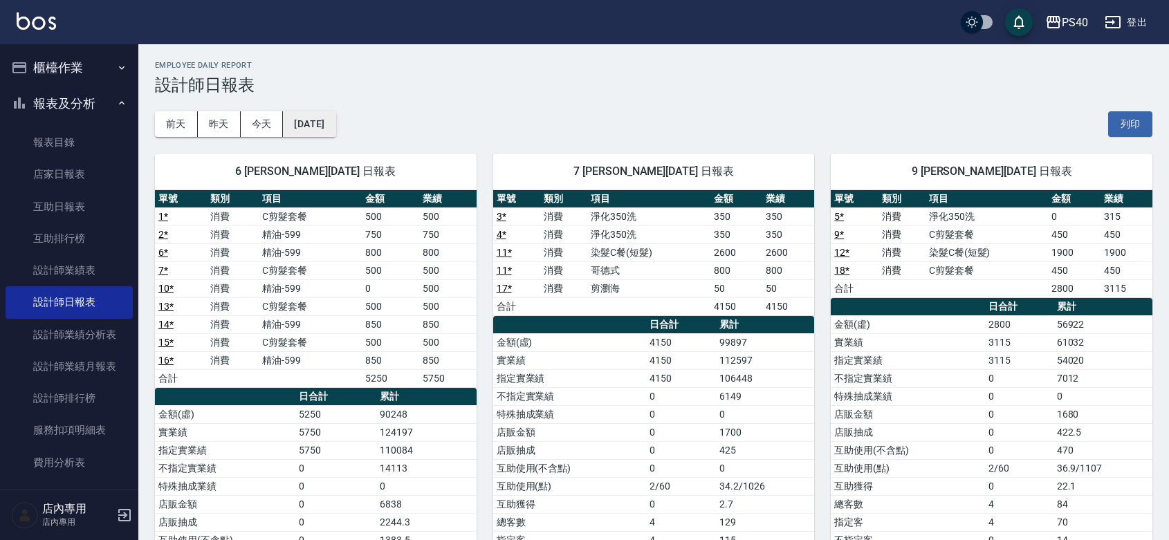
click at [335, 124] on button "[DATE]" at bounding box center [309, 124] width 53 height 26
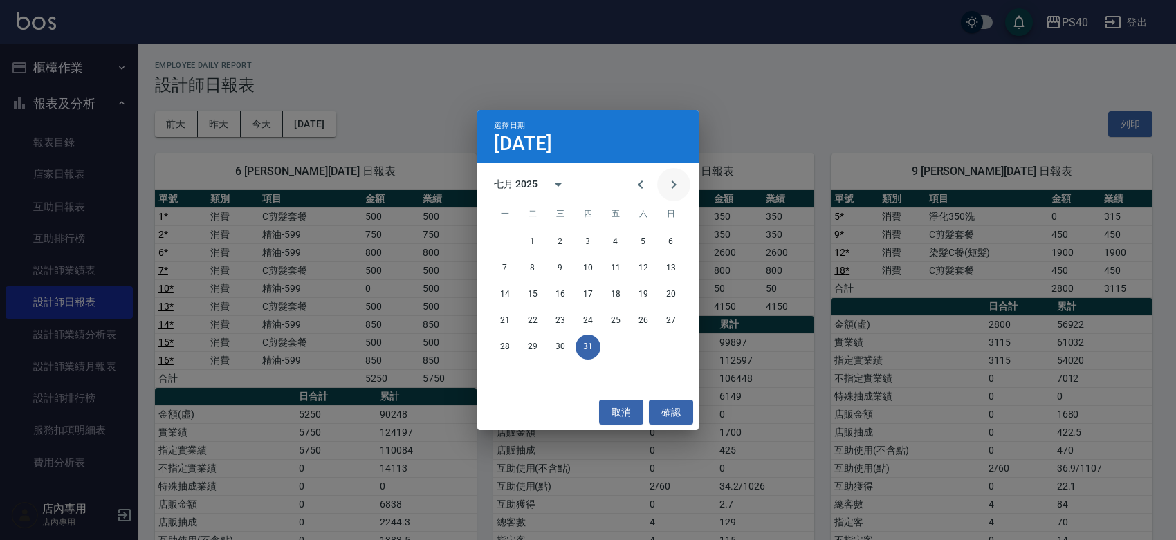
click at [657, 185] on button "Next month" at bounding box center [673, 184] width 33 height 33
click at [642, 182] on icon "Previous month" at bounding box center [640, 184] width 17 height 17
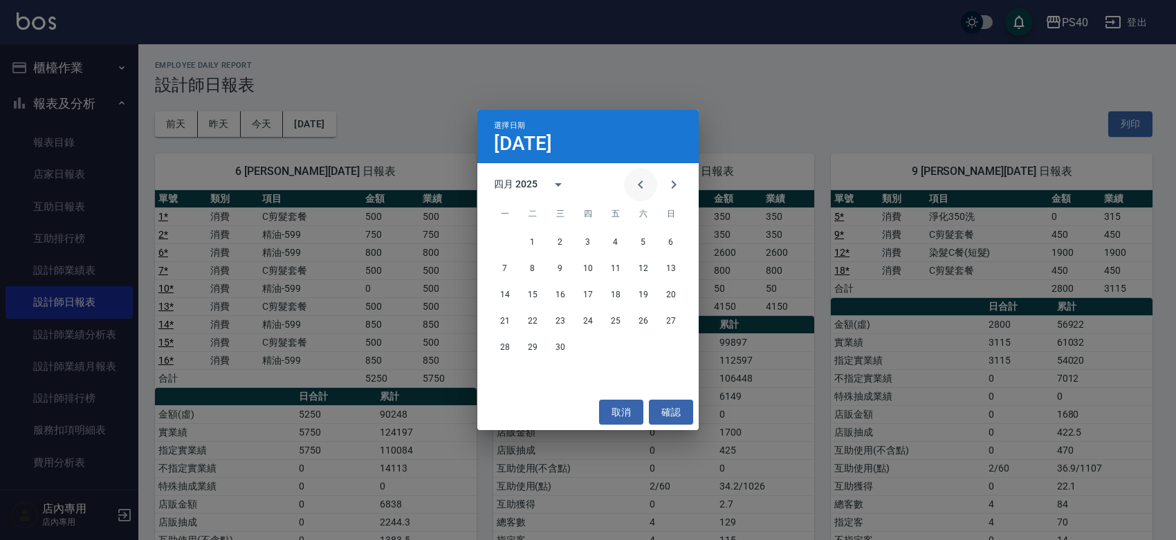
click at [642, 182] on icon "Previous month" at bounding box center [640, 184] width 17 height 17
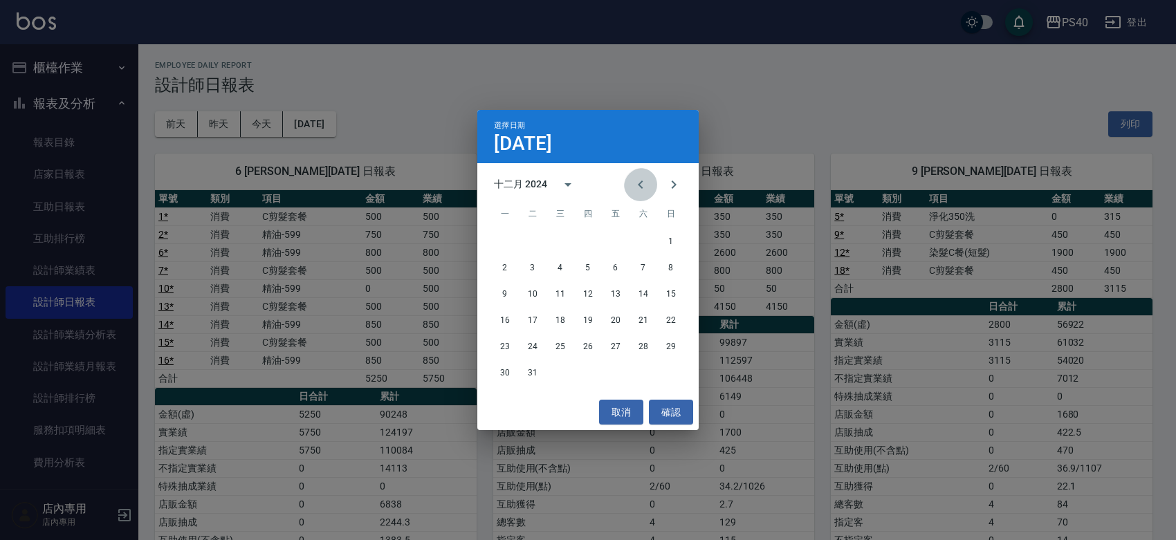
click at [642, 182] on icon "Previous month" at bounding box center [640, 184] width 17 height 17
click at [559, 348] on button "31" at bounding box center [560, 347] width 25 height 25
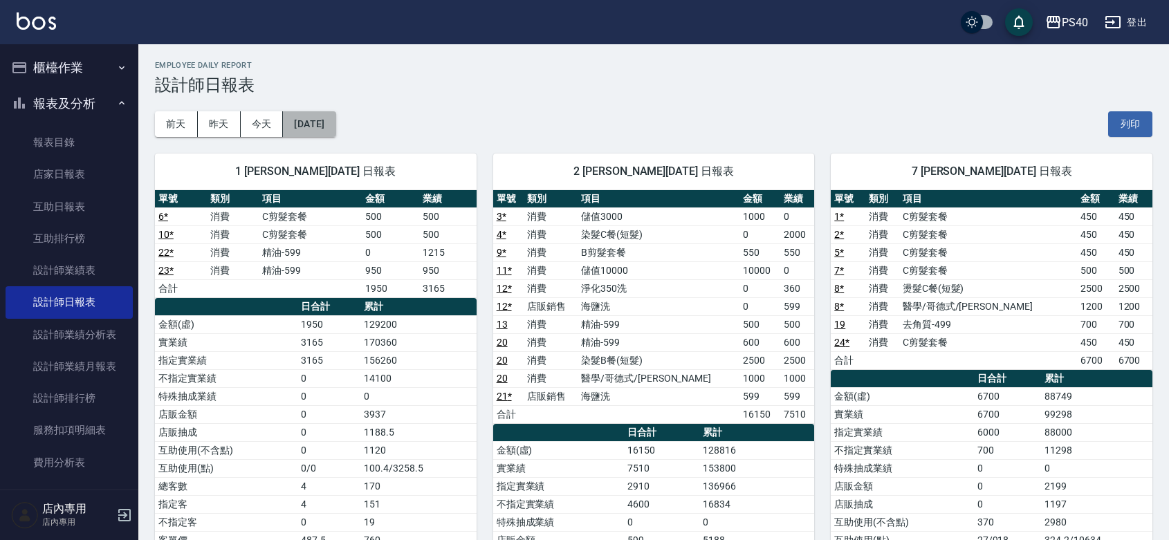
click at [316, 128] on button "[DATE]" at bounding box center [309, 124] width 53 height 26
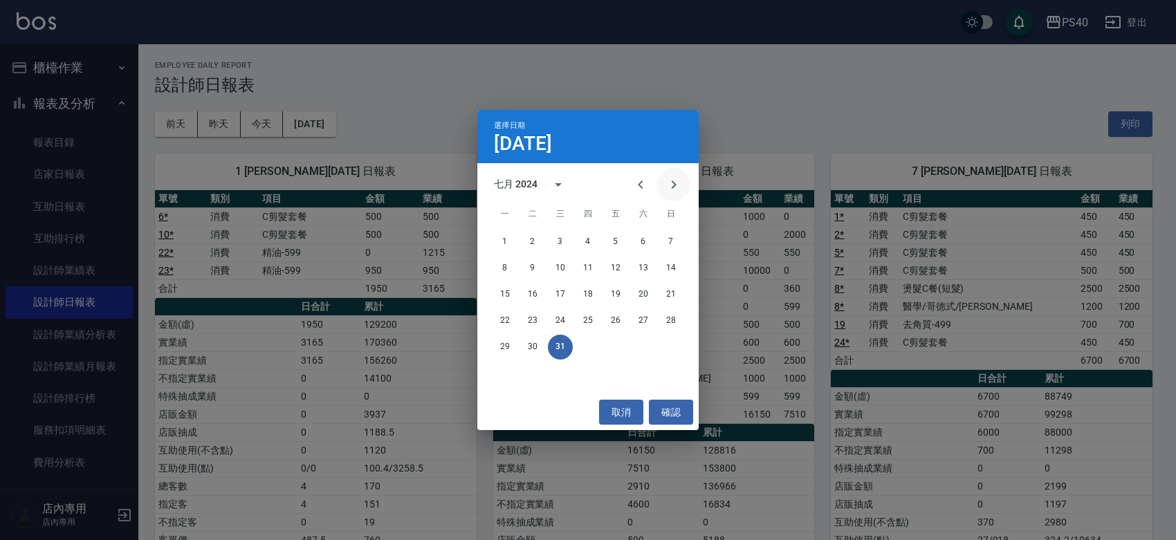
click at [668, 187] on icon "Next month" at bounding box center [673, 184] width 17 height 17
click at [668, 185] on icon "Next month" at bounding box center [673, 184] width 17 height 17
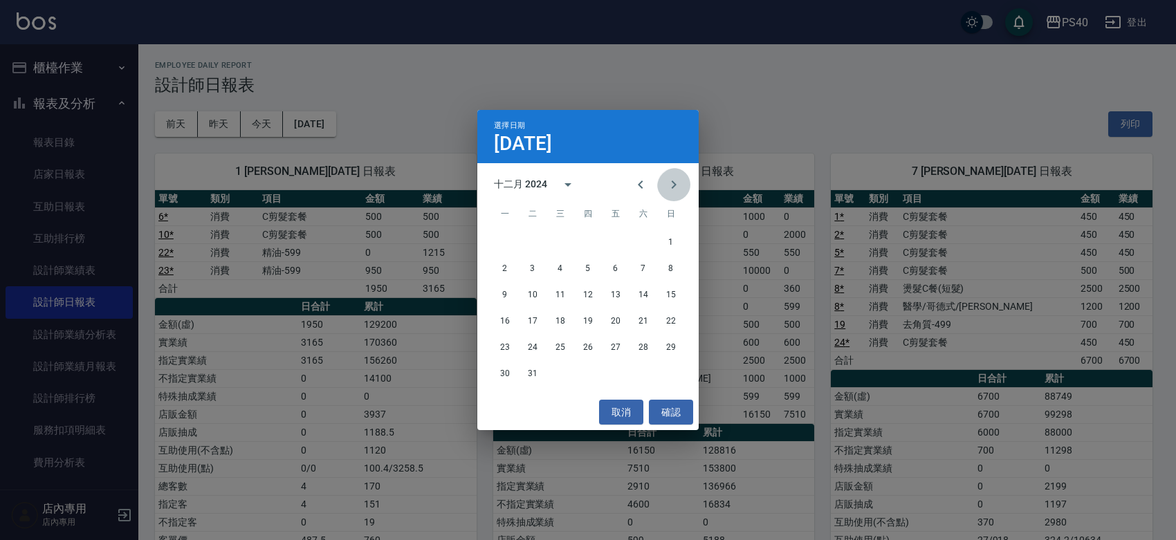
click at [668, 185] on icon "Next month" at bounding box center [673, 184] width 17 height 17
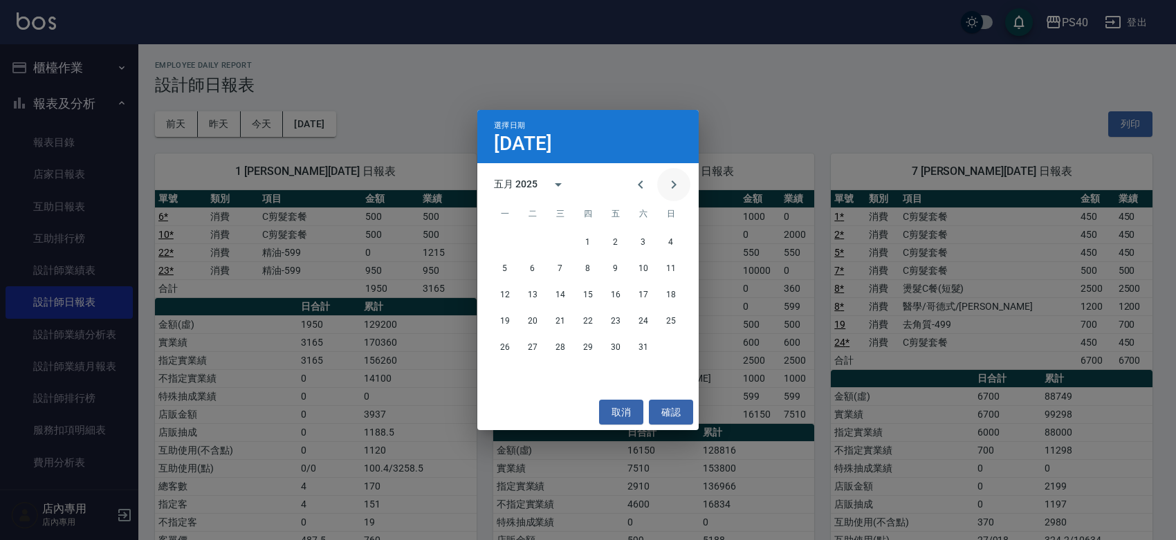
click at [668, 185] on icon "Next month" at bounding box center [673, 184] width 17 height 17
click at [637, 178] on icon "Previous month" at bounding box center [640, 184] width 17 height 17
click at [586, 349] on button "31" at bounding box center [587, 347] width 25 height 25
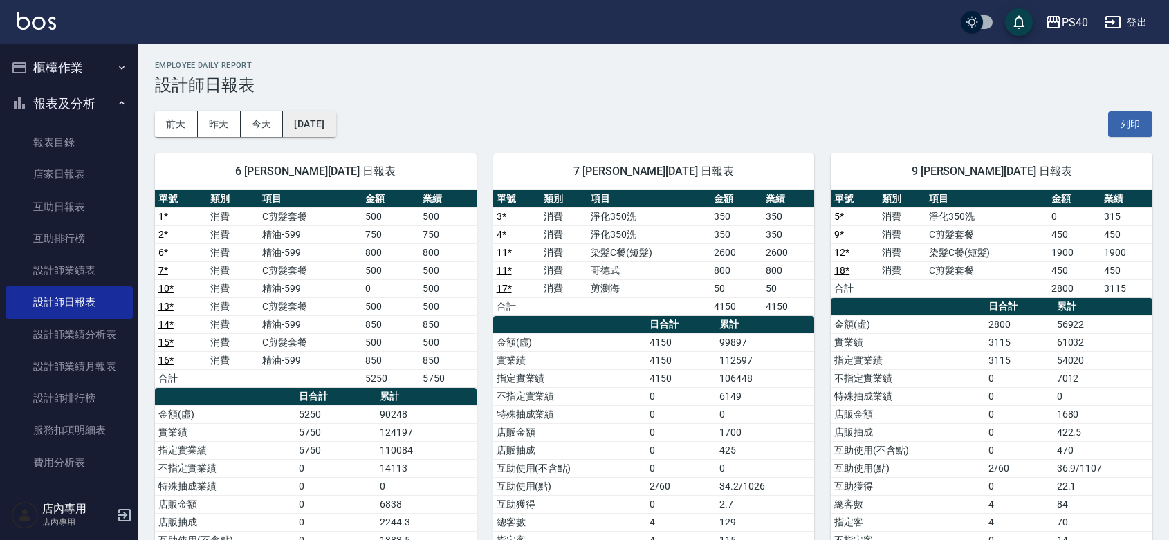
click at [329, 125] on button "[DATE]" at bounding box center [309, 124] width 53 height 26
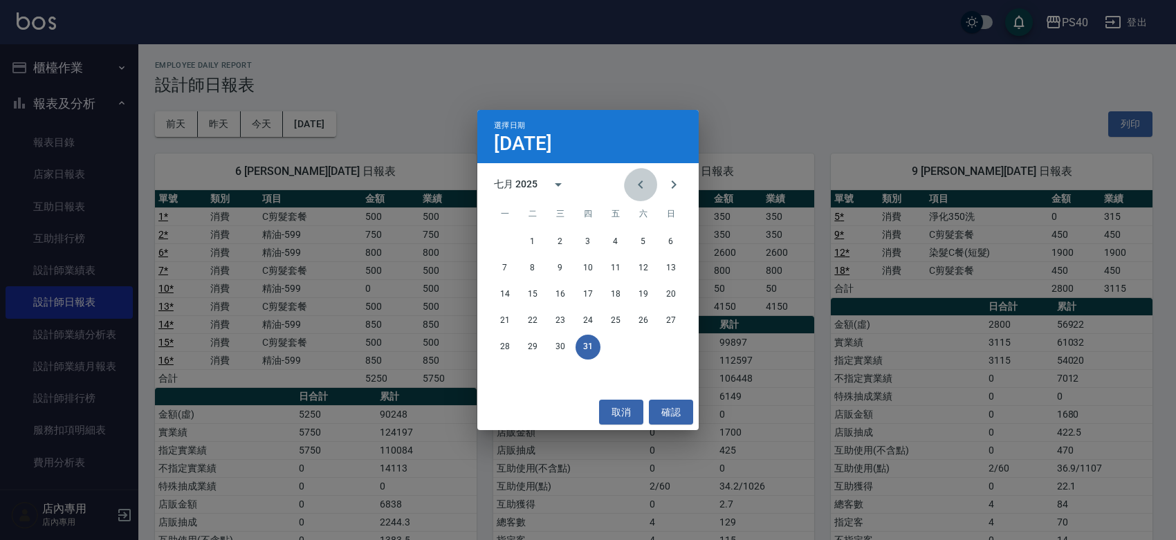
click at [637, 188] on icon "Previous month" at bounding box center [640, 184] width 17 height 17
click at [638, 188] on icon "Previous month" at bounding box center [640, 185] width 5 height 8
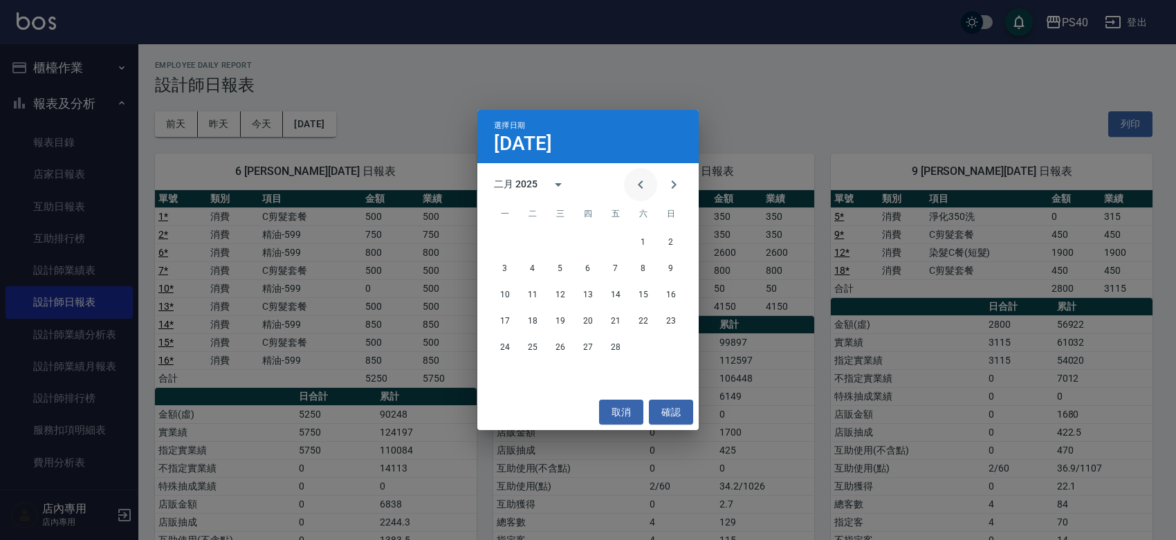
click at [633, 188] on icon "Previous month" at bounding box center [640, 184] width 17 height 17
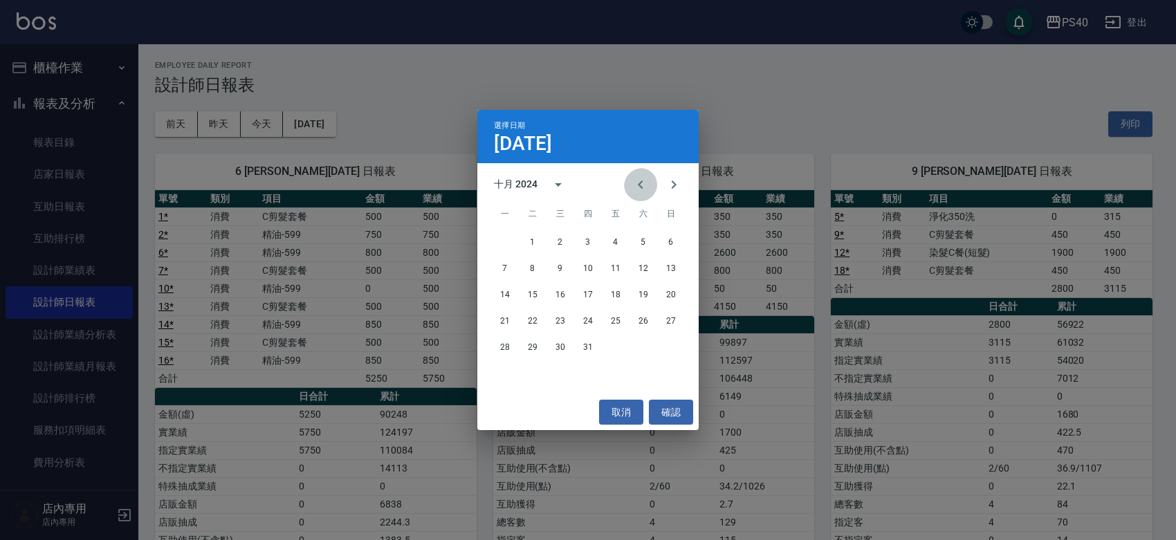
click at [633, 188] on icon "Previous month" at bounding box center [640, 184] width 17 height 17
click at [672, 185] on icon "Next month" at bounding box center [674, 185] width 5 height 8
click at [565, 351] on button "31" at bounding box center [560, 347] width 25 height 25
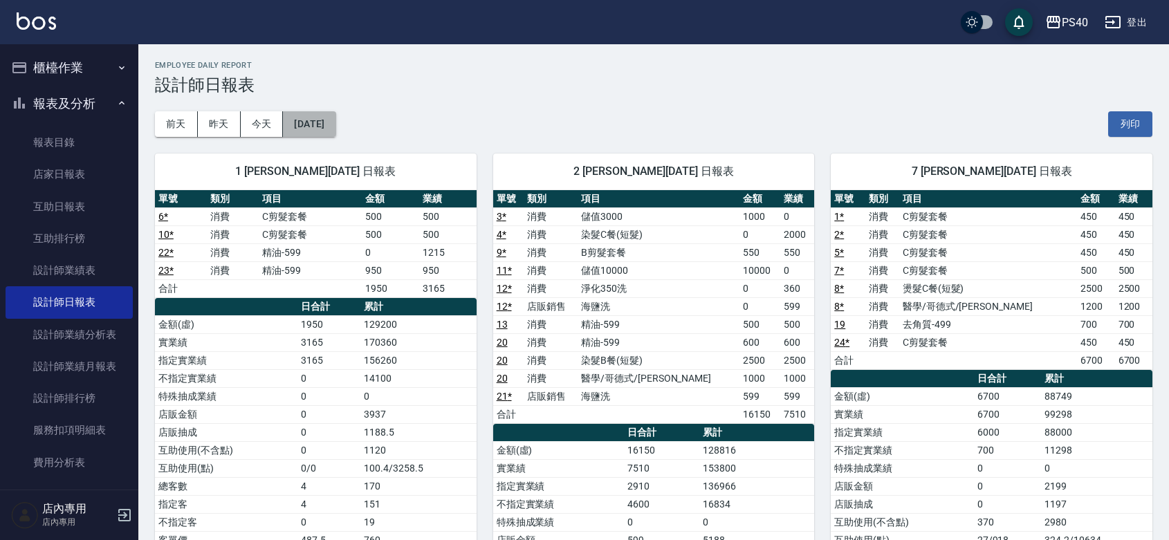
click at [323, 129] on button "[DATE]" at bounding box center [309, 124] width 53 height 26
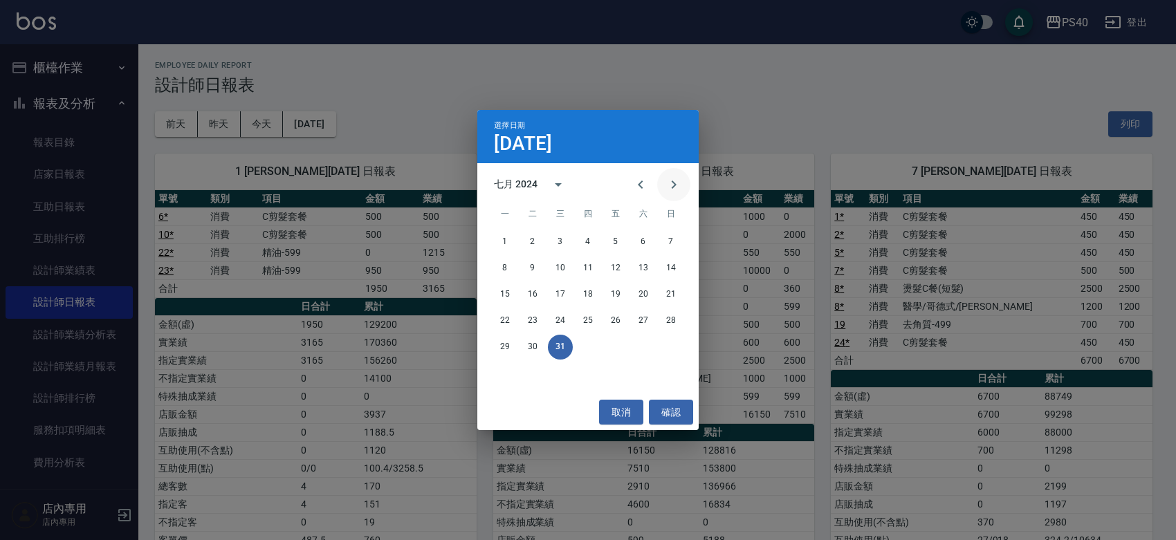
click at [665, 184] on icon "Next month" at bounding box center [673, 184] width 17 height 17
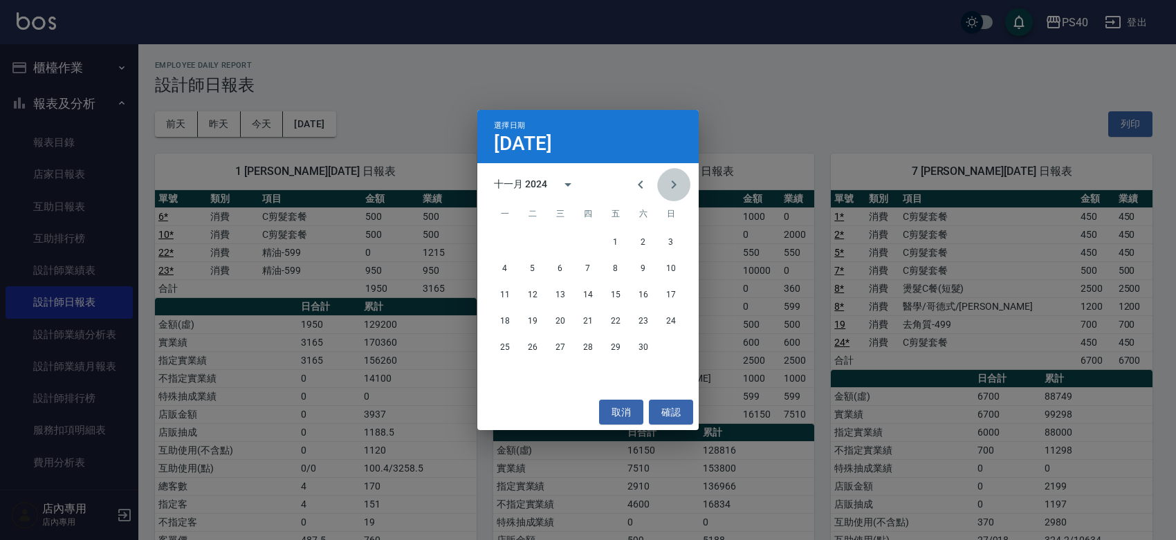
click at [665, 184] on icon "Next month" at bounding box center [673, 184] width 17 height 17
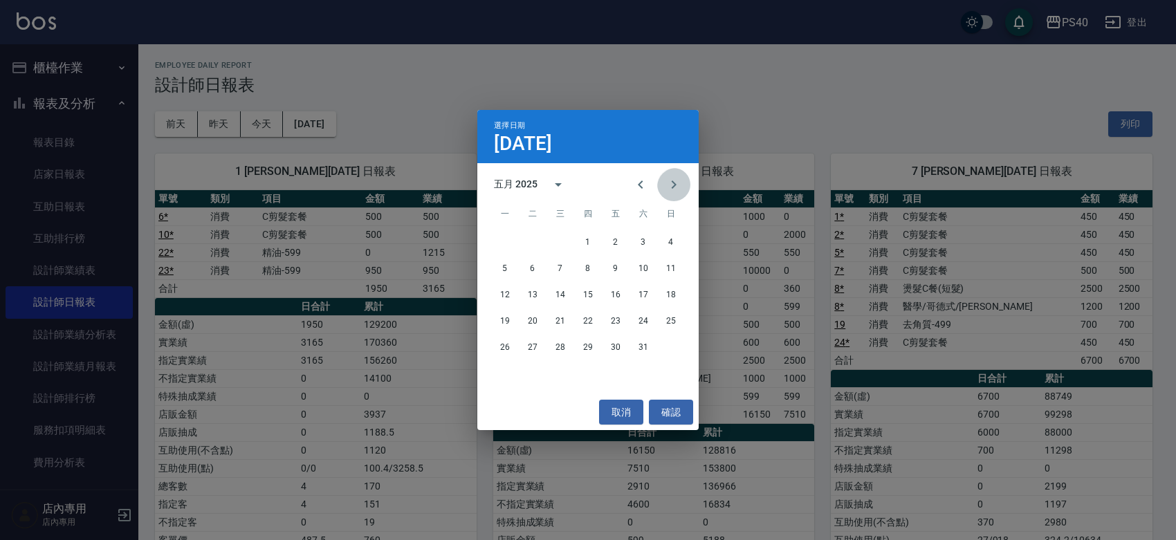
click at [665, 184] on icon "Next month" at bounding box center [673, 184] width 17 height 17
click at [588, 354] on button "31" at bounding box center [587, 347] width 25 height 25
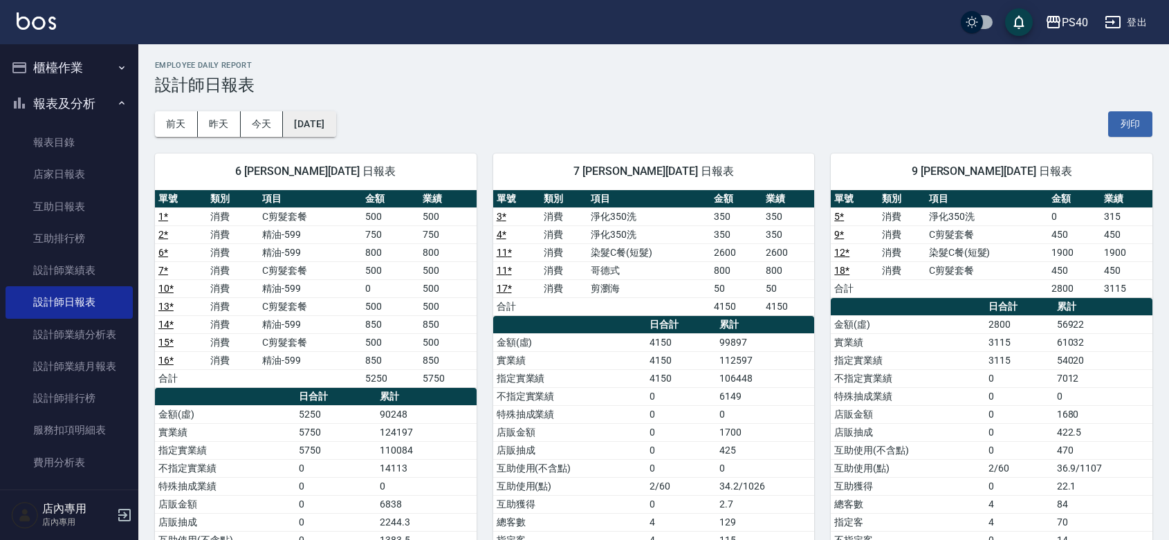
click at [335, 123] on button "[DATE]" at bounding box center [309, 124] width 53 height 26
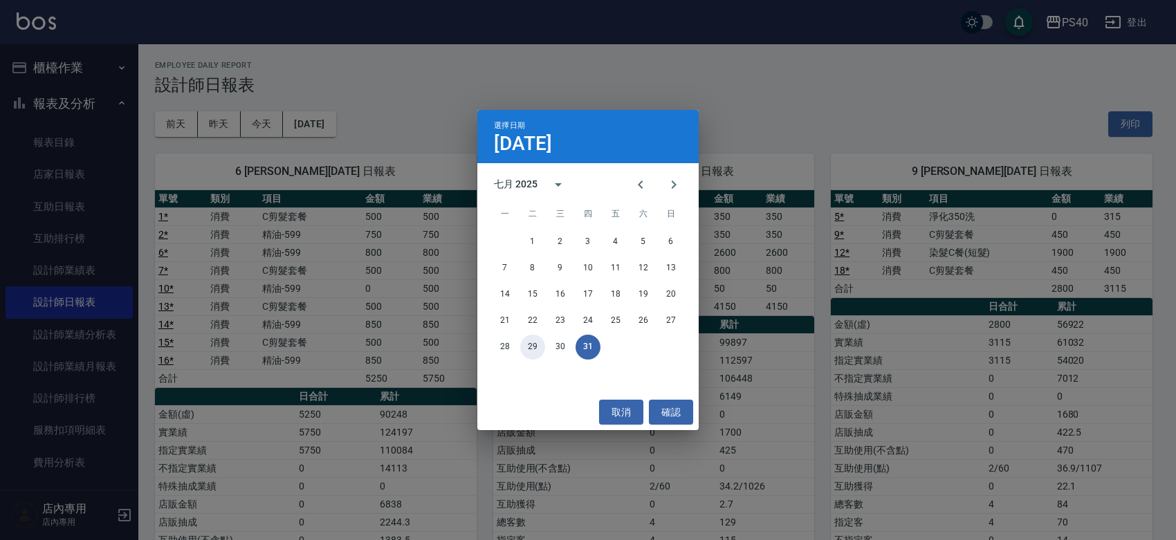
drag, startPoint x: 523, startPoint y: 340, endPoint x: 488, endPoint y: 340, distance: 35.3
click at [489, 341] on div "28 29 30 31" at bounding box center [587, 347] width 221 height 25
click at [559, 341] on button "30" at bounding box center [560, 347] width 25 height 25
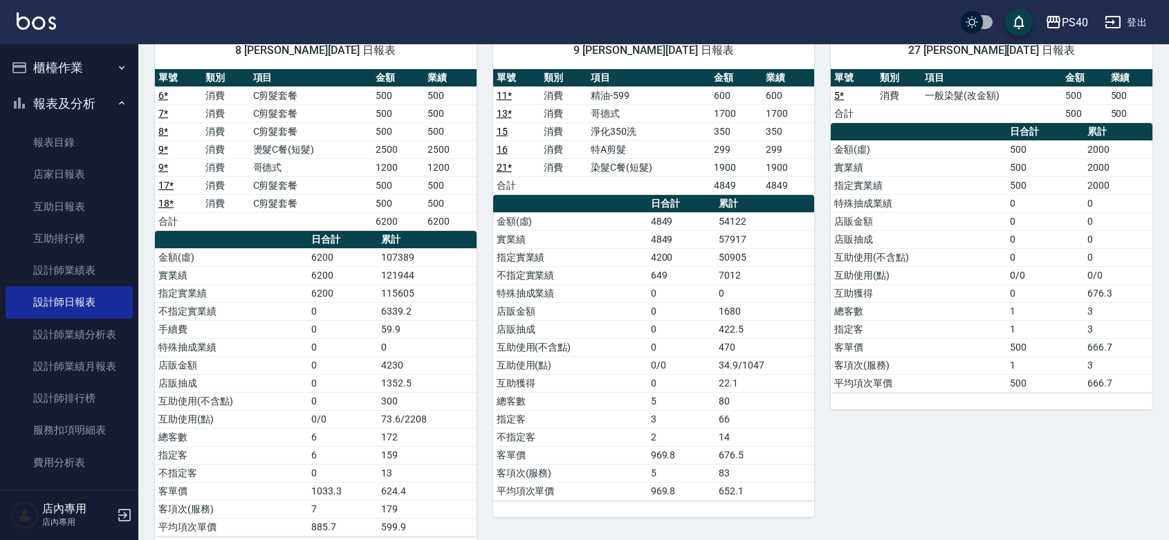
scroll to position [678, 0]
